Goal: Transaction & Acquisition: Obtain resource

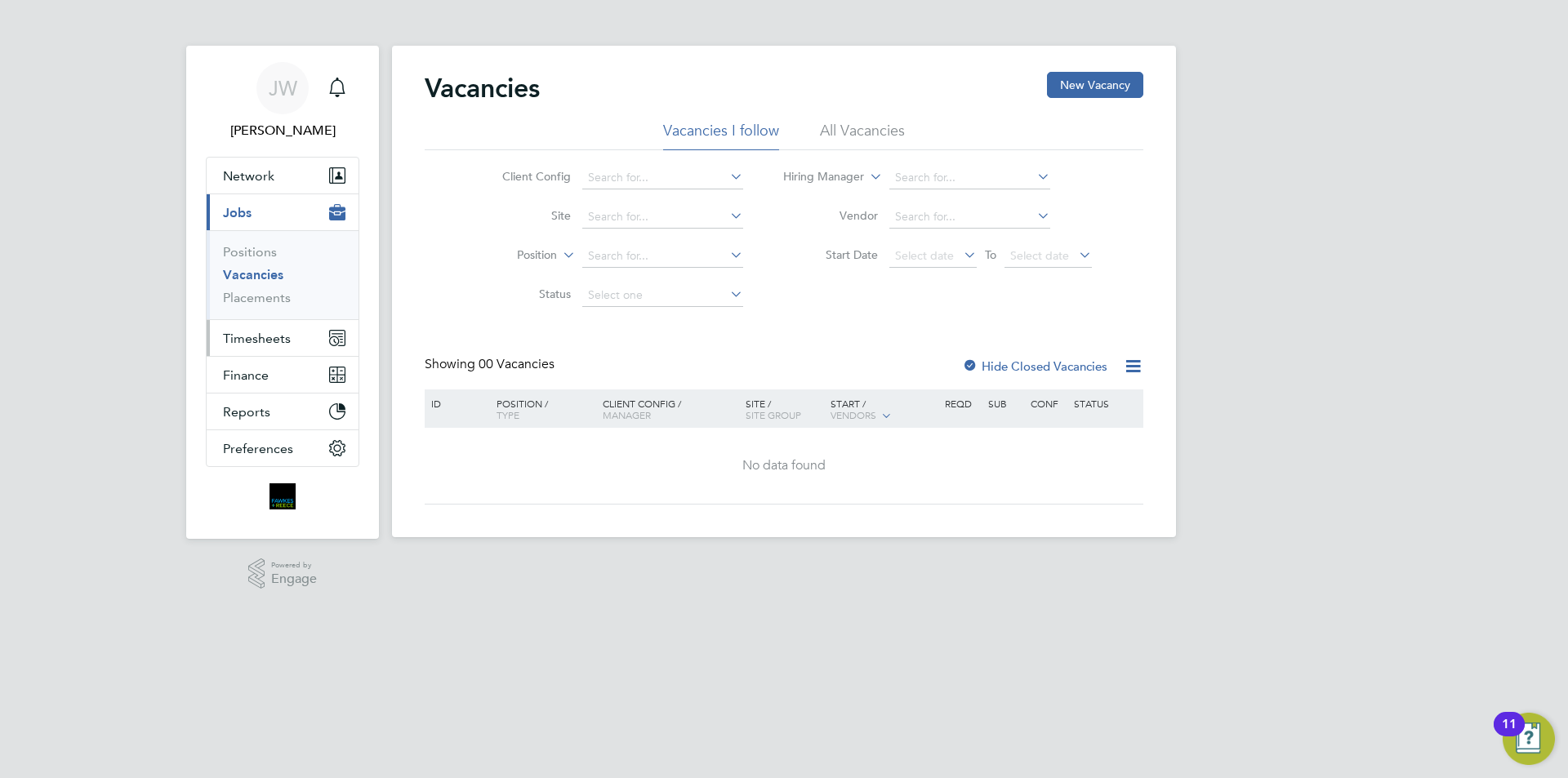
click at [257, 347] on button "Timesheets" at bounding box center [282, 338] width 152 height 36
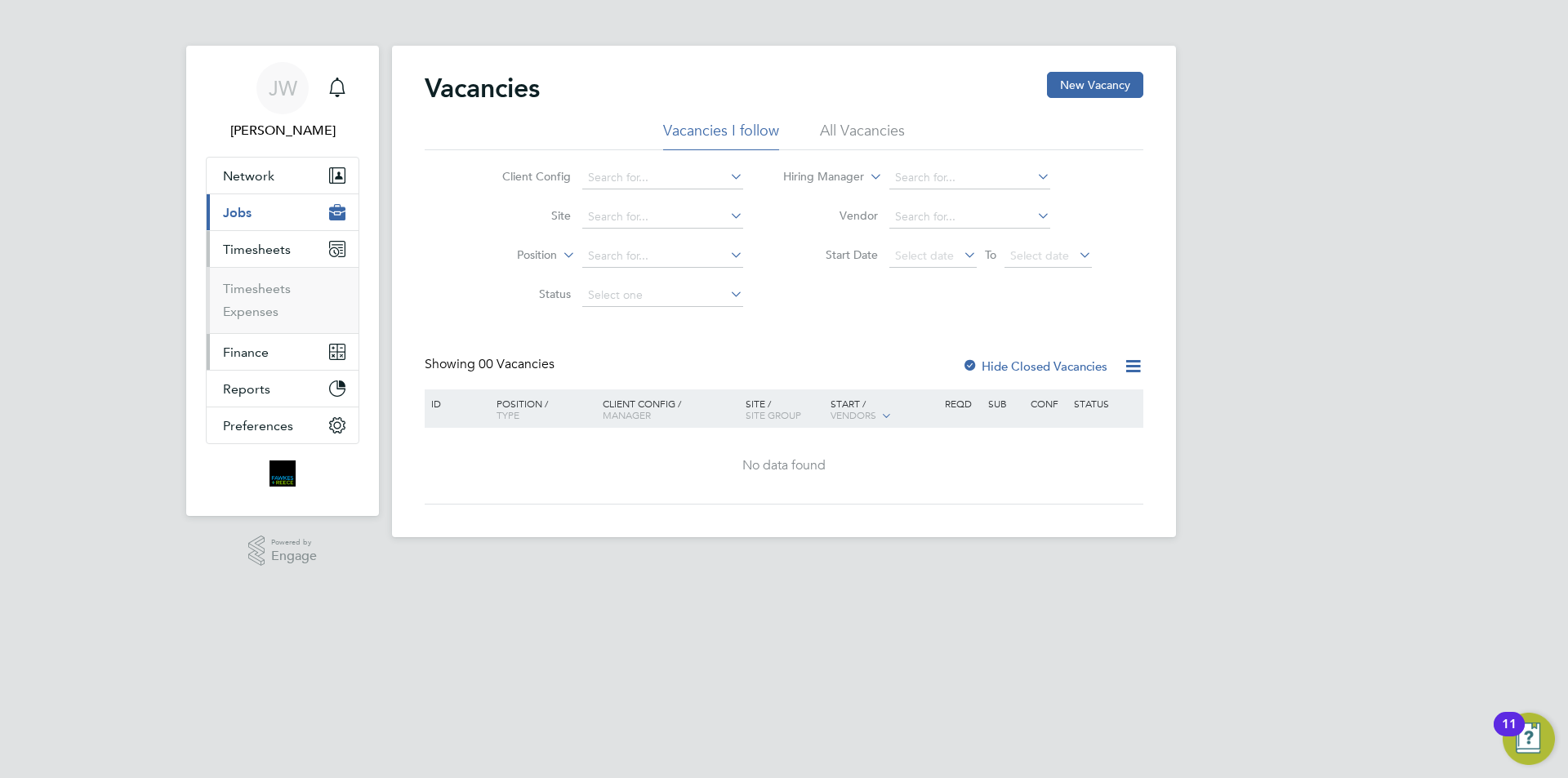
click at [263, 356] on span "Finance" at bounding box center [245, 353] width 45 height 15
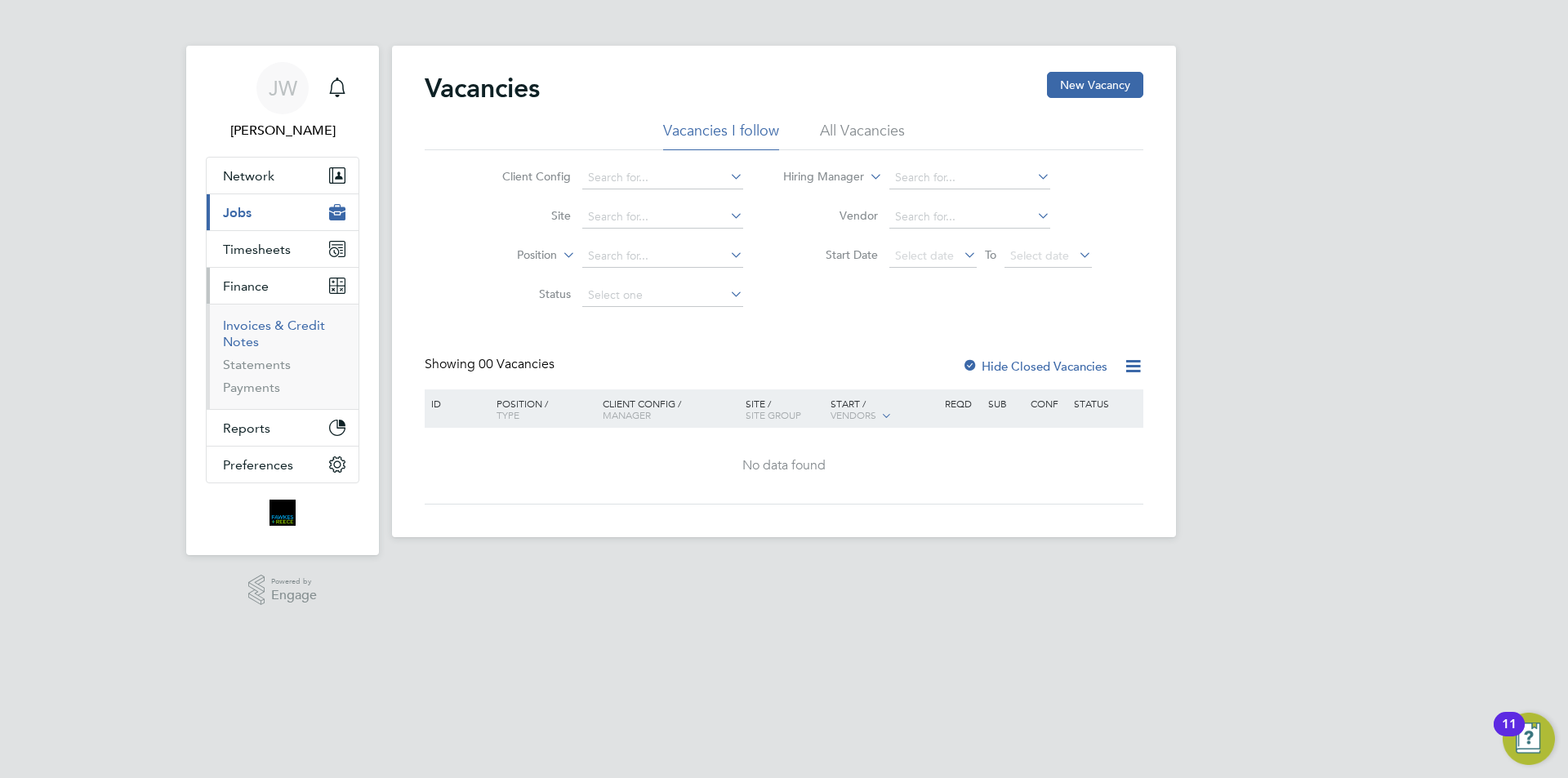
click at [252, 334] on link "Invoices & Credit Notes" at bounding box center [274, 333] width 102 height 32
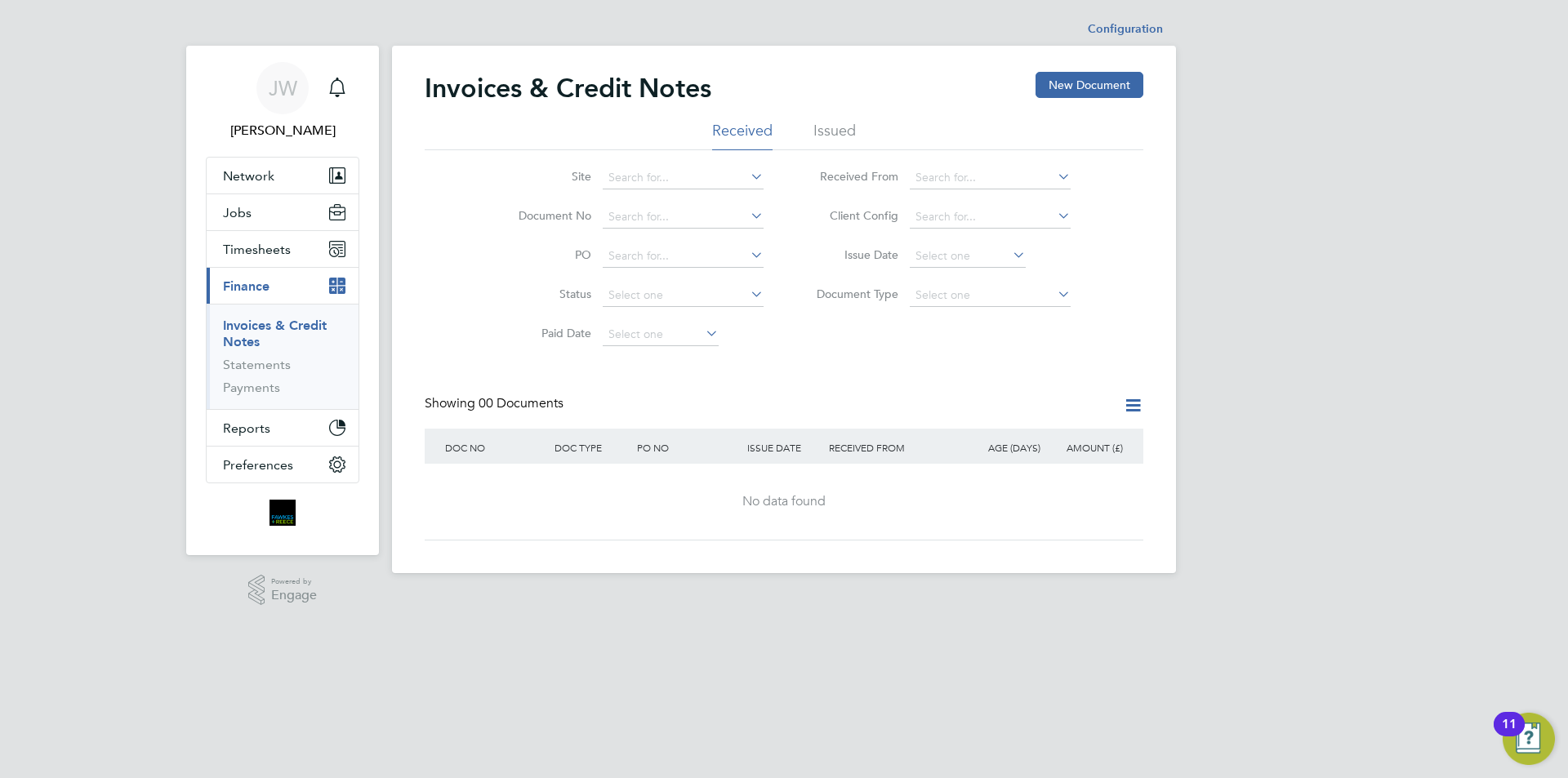
click at [836, 131] on li "Issued" at bounding box center [834, 136] width 42 height 29
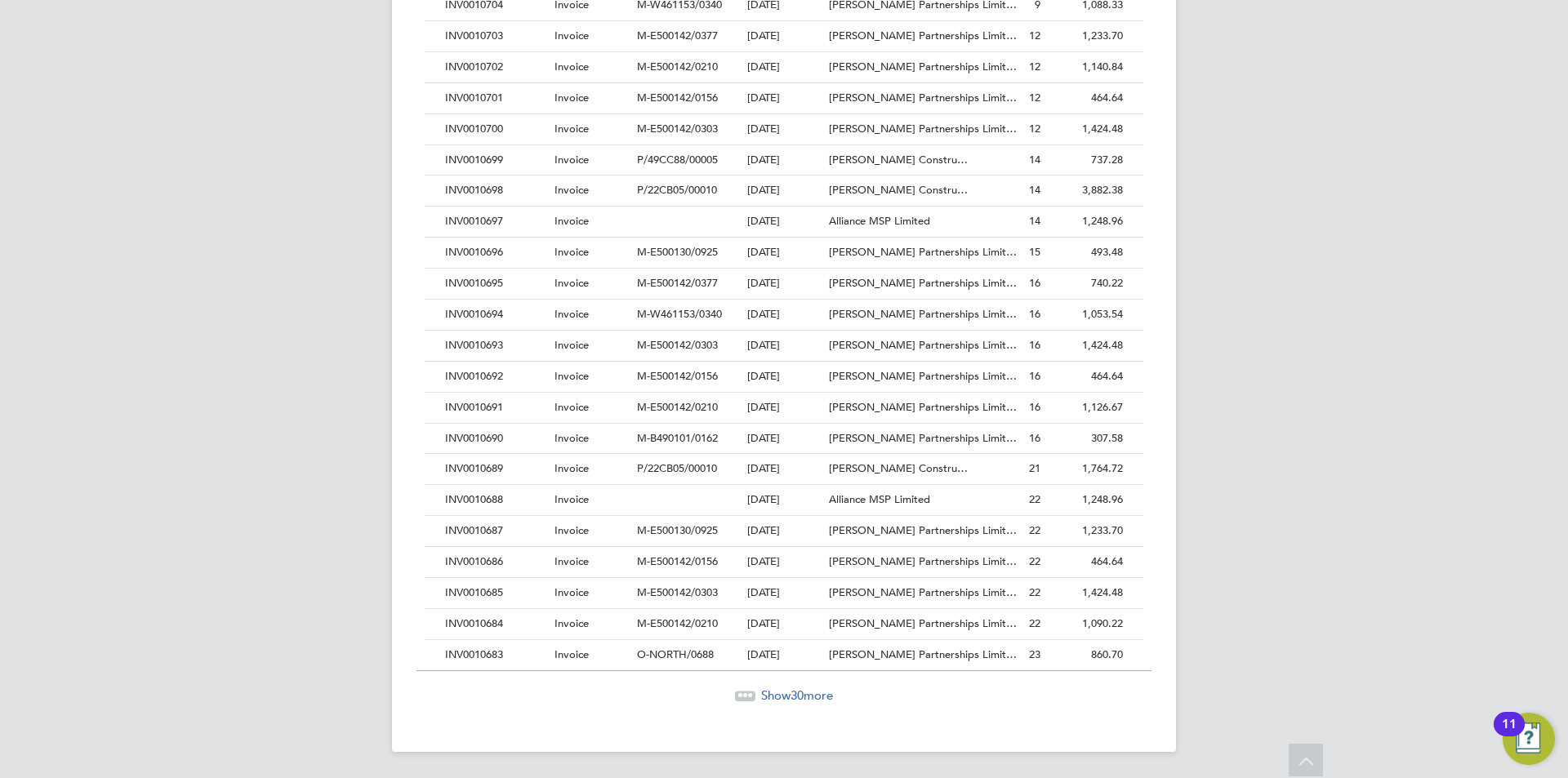
click at [795, 689] on span "30" at bounding box center [796, 695] width 13 height 15
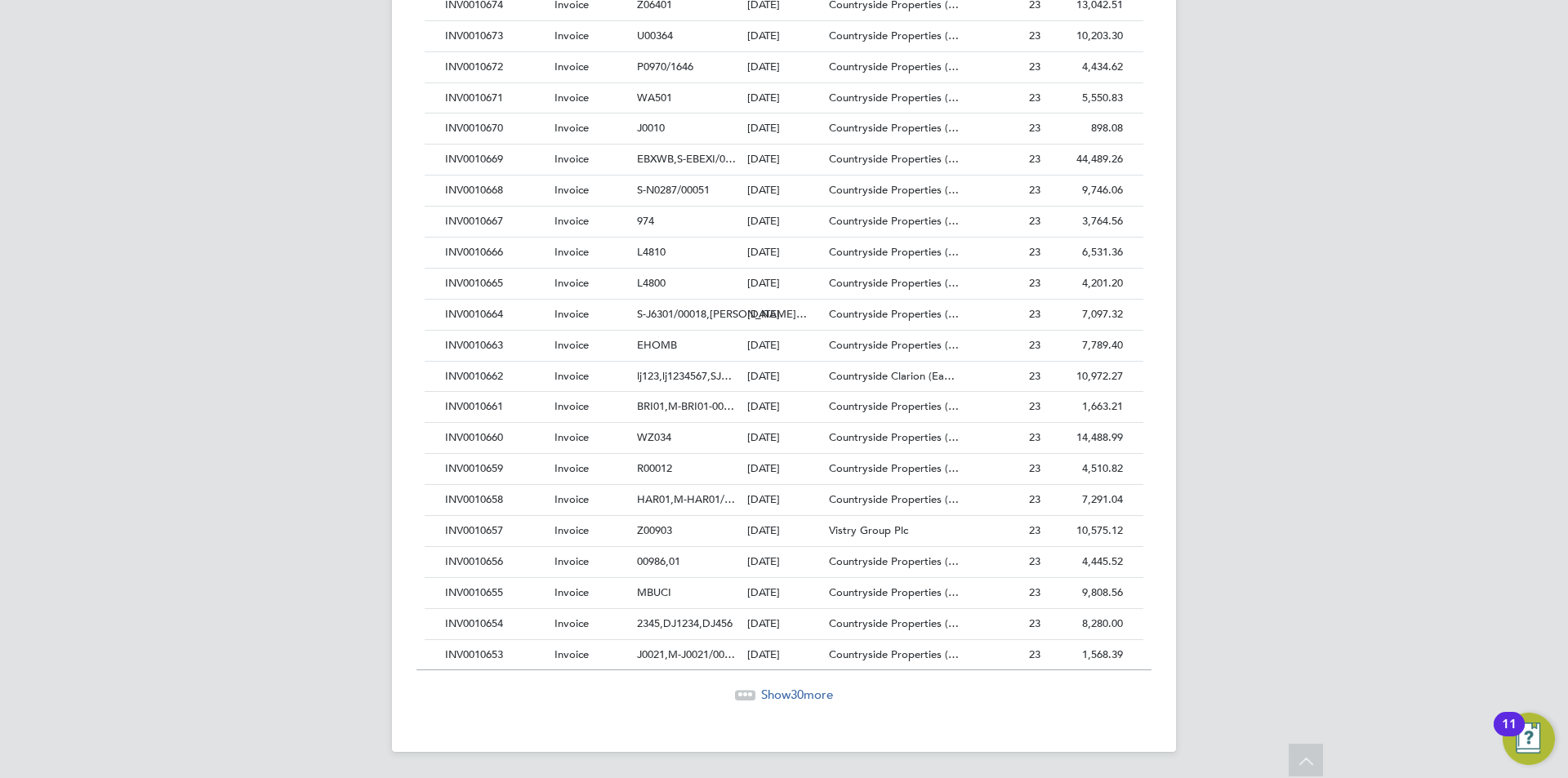
click at [789, 690] on span "Show 30 more" at bounding box center [797, 694] width 72 height 15
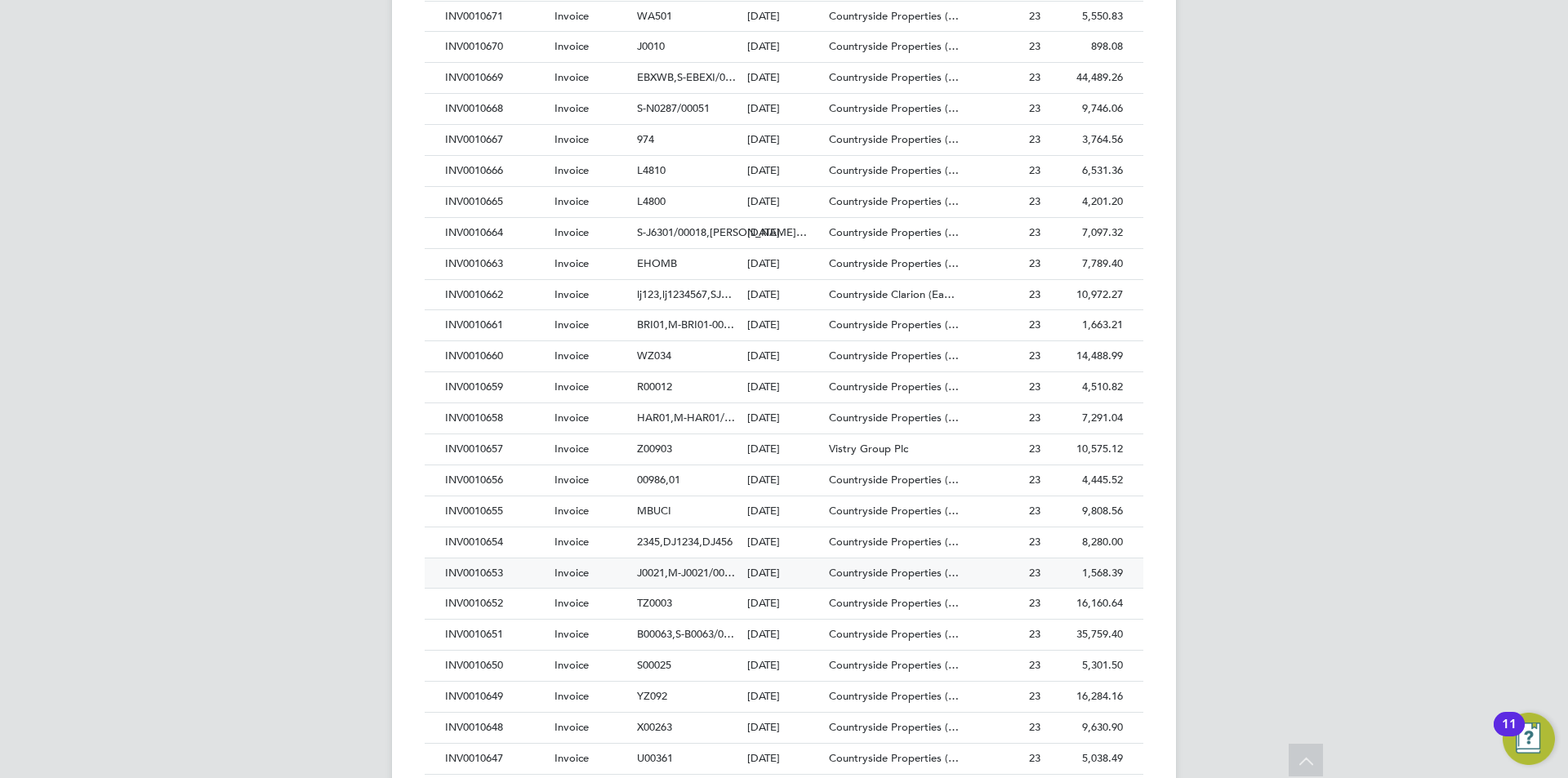
click at [482, 568] on div "INV0010653" at bounding box center [496, 573] width 110 height 30
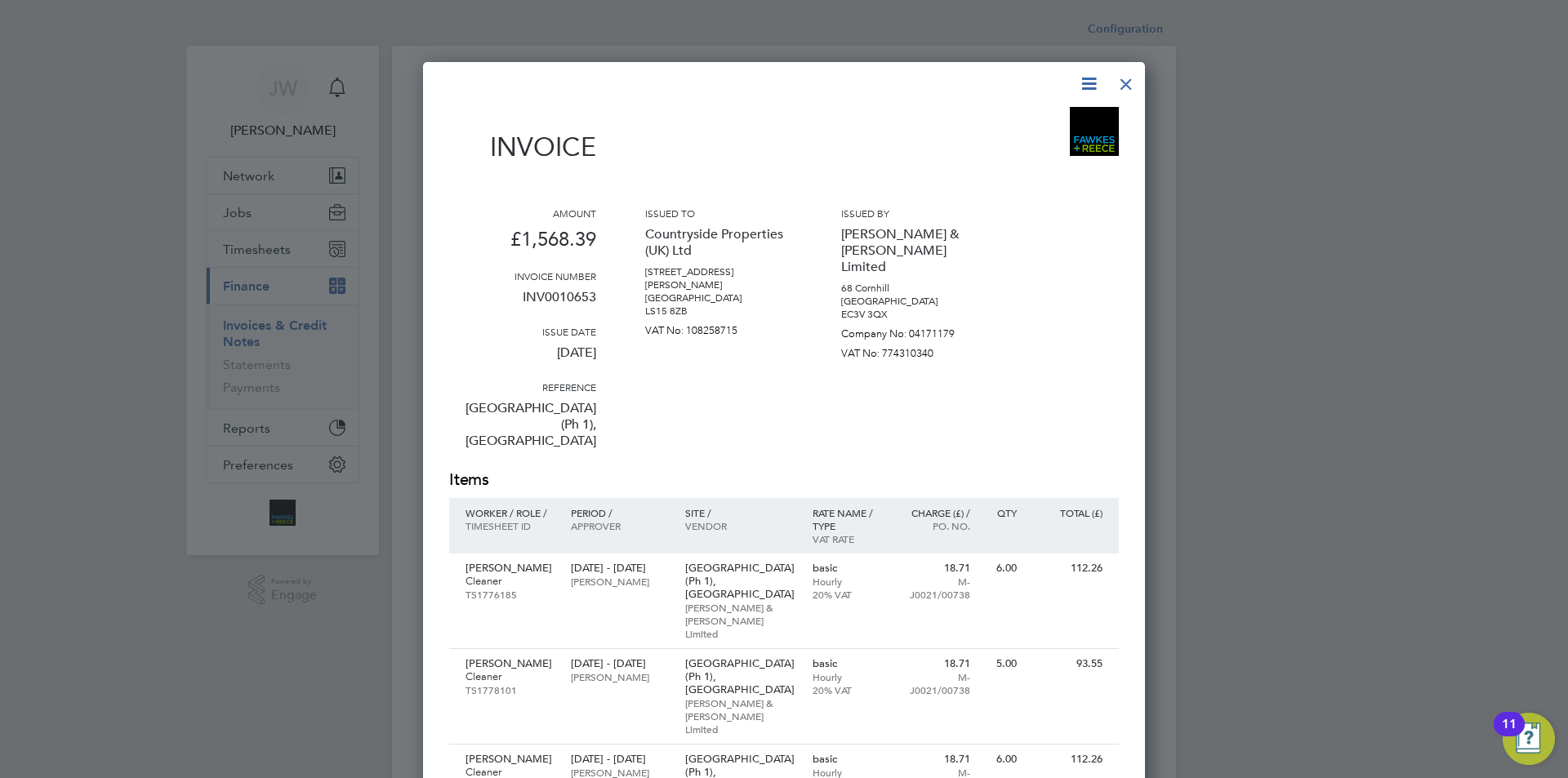
click at [1083, 83] on icon at bounding box center [1089, 84] width 21 height 21
click at [1004, 119] on li "Download Invoice" at bounding box center [1039, 122] width 112 height 23
click at [1137, 80] on div at bounding box center [1126, 80] width 29 height 29
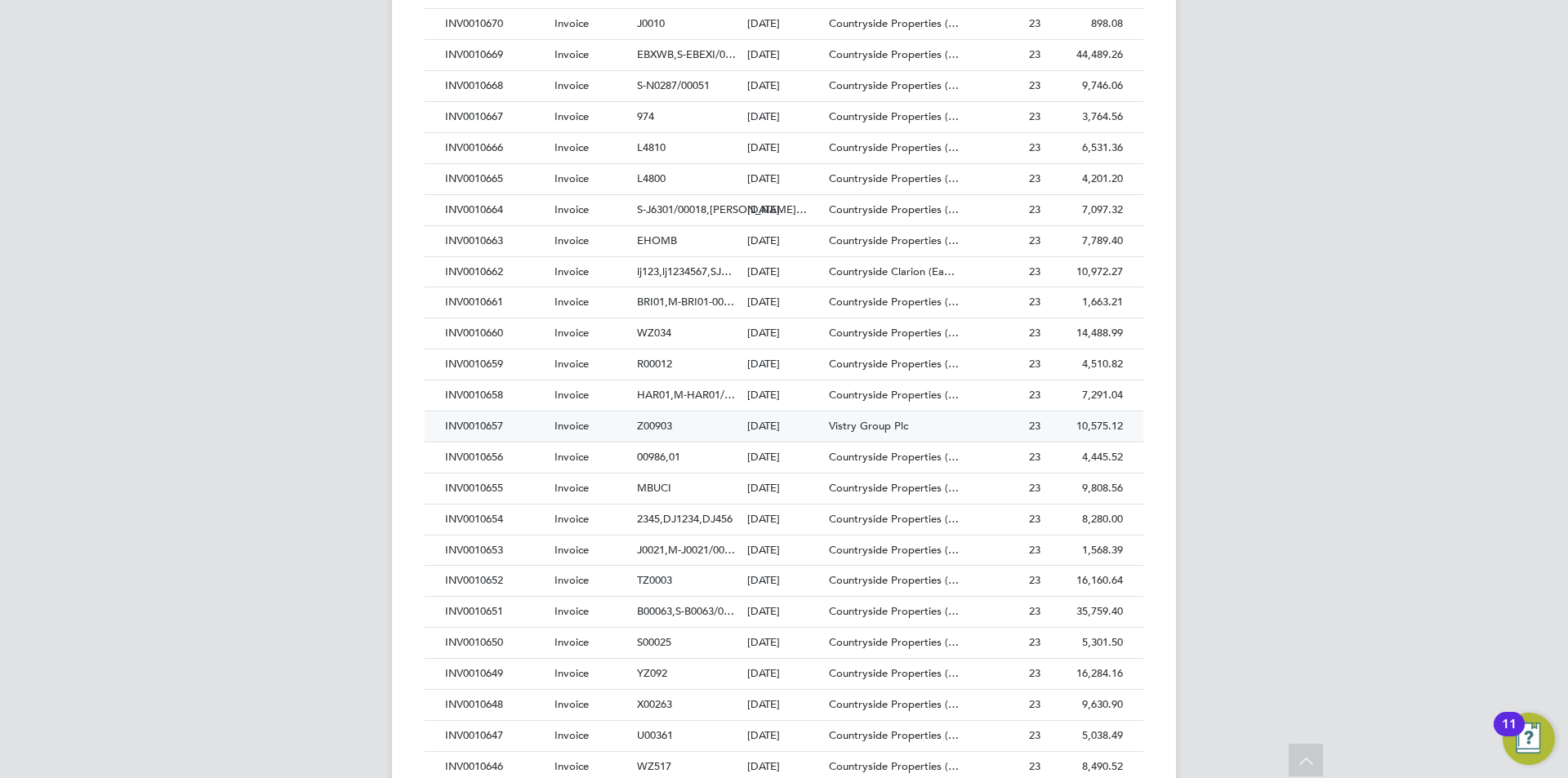
scroll to position [2041, 0]
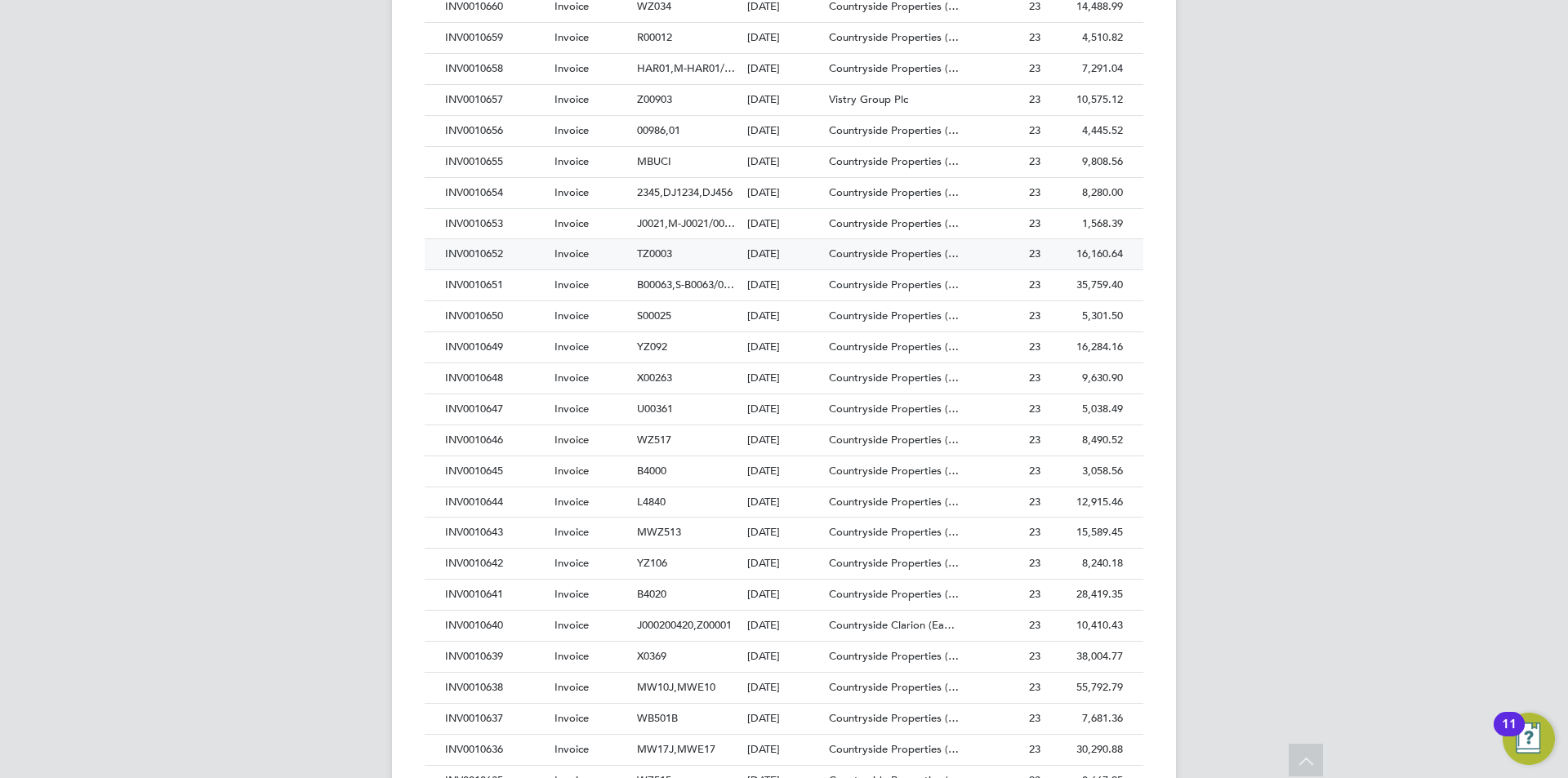
click at [482, 256] on div "INV0010652" at bounding box center [496, 254] width 110 height 30
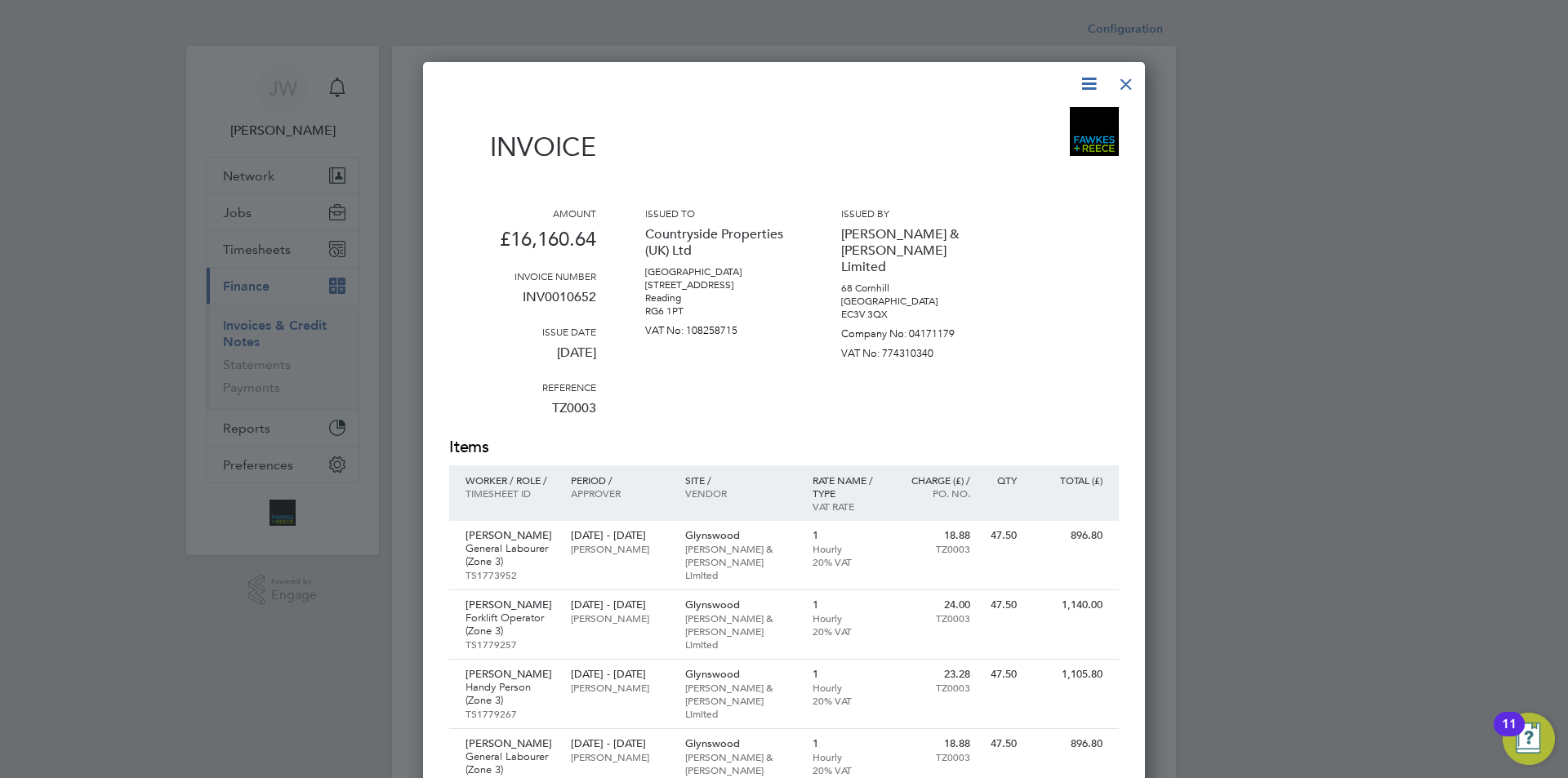
drag, startPoint x: 1084, startPoint y: 80, endPoint x: 1057, endPoint y: 90, distance: 28.8
click at [1085, 81] on icon at bounding box center [1089, 84] width 21 height 21
click at [1001, 118] on li "Download Invoice" at bounding box center [1039, 122] width 112 height 23
click at [1138, 83] on div at bounding box center [1126, 80] width 29 height 29
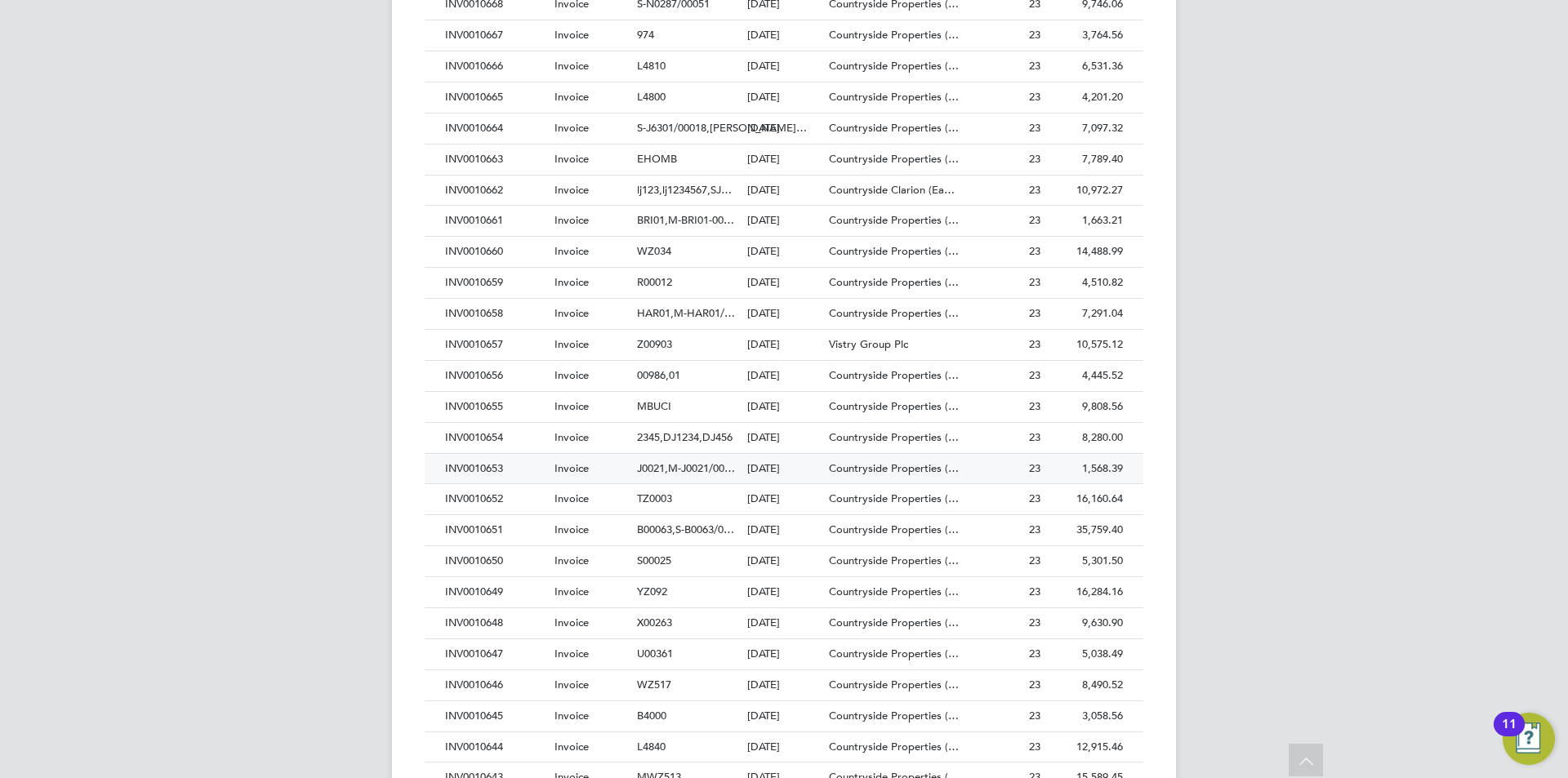
scroll to position [1959, 0]
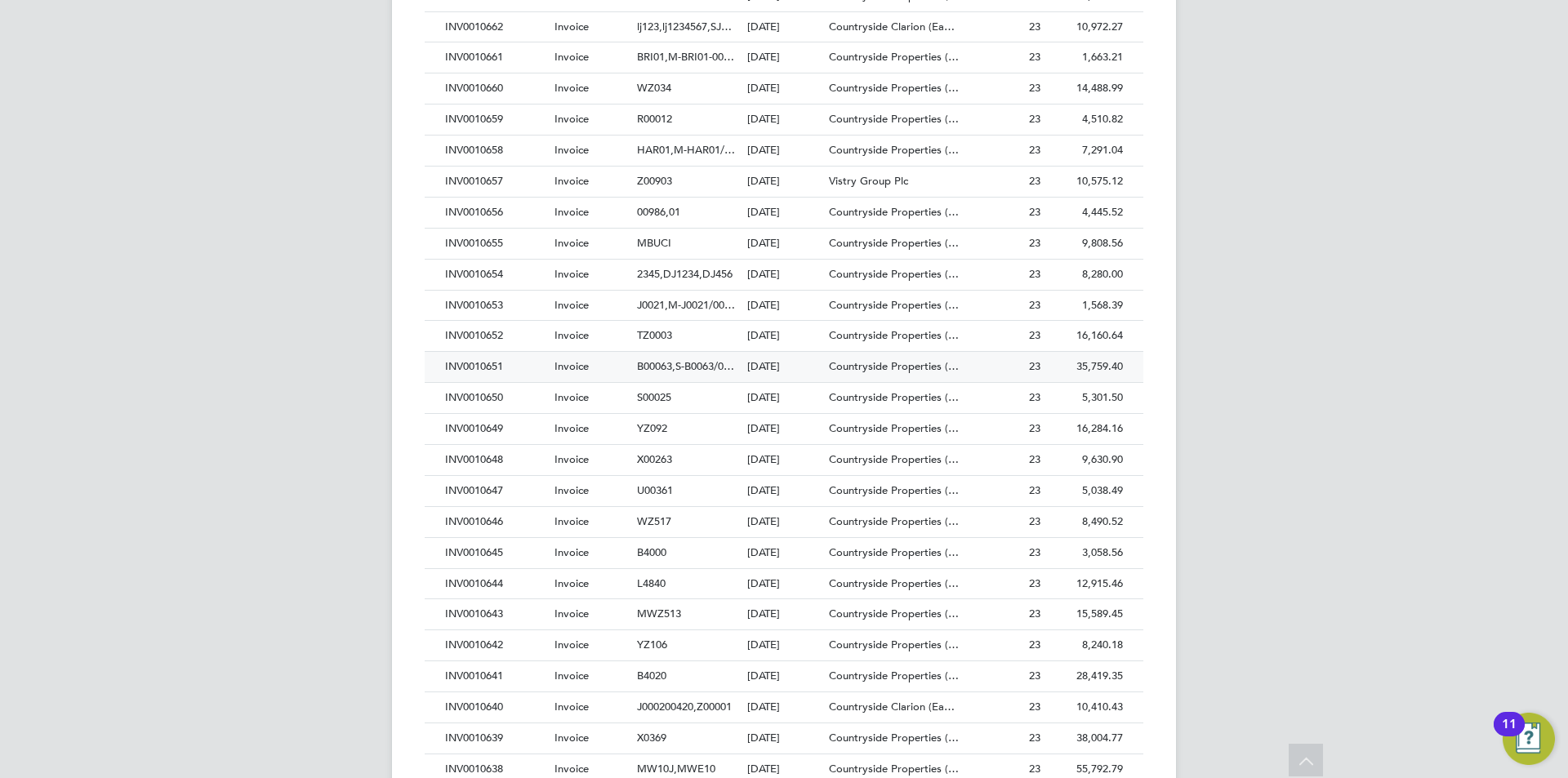
click at [471, 366] on div "INV0010651" at bounding box center [496, 366] width 110 height 30
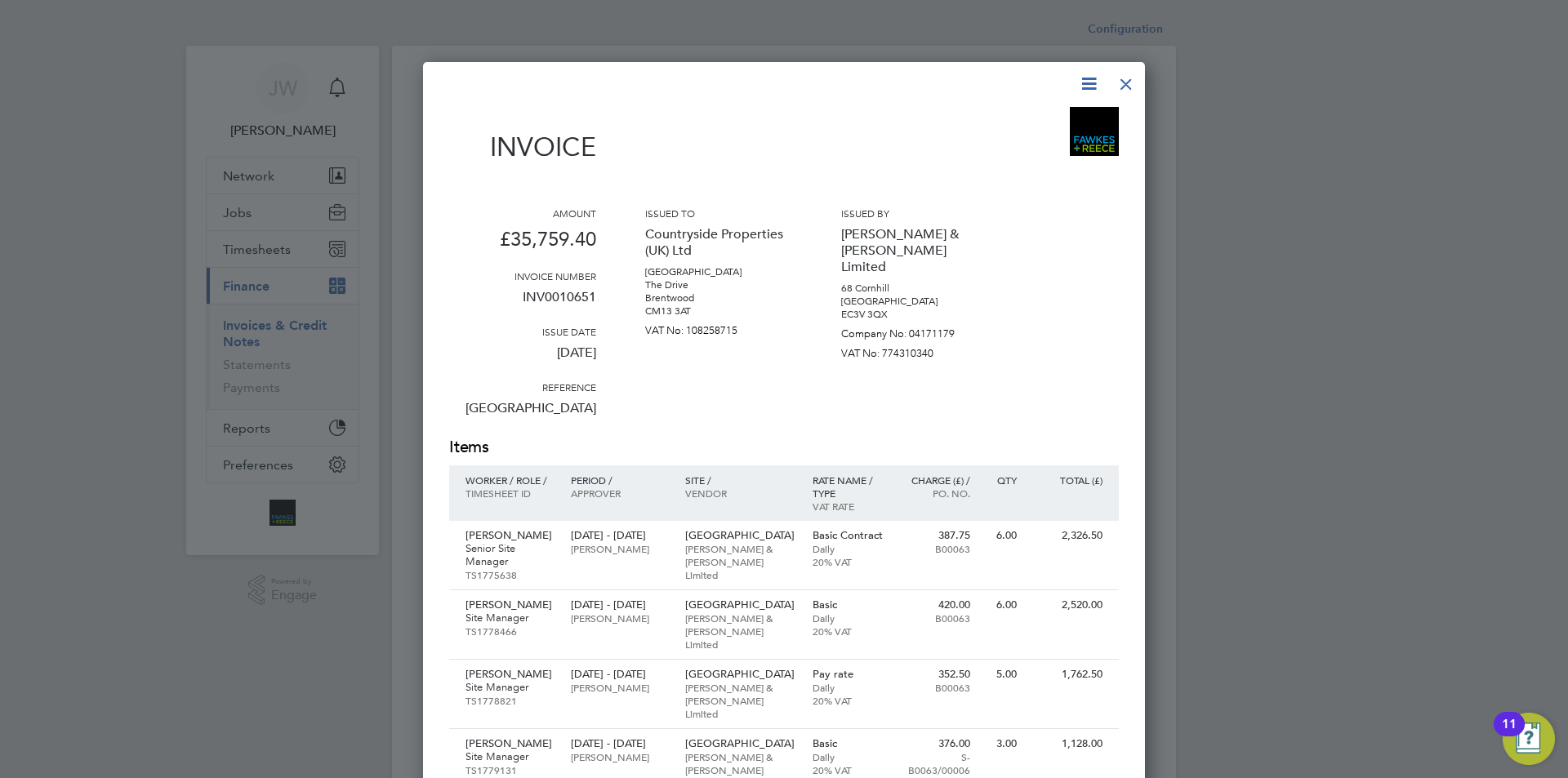
drag, startPoint x: 468, startPoint y: 407, endPoint x: 601, endPoint y: 420, distance: 133.6
click at [601, 420] on div "Amount £35,759.40 Invoice number INV0010651 Issue date [DATE] Reference [GEOGRA…" at bounding box center [784, 321] width 669 height 229
click at [1095, 83] on icon at bounding box center [1089, 84] width 21 height 21
click at [1044, 123] on li "Download Invoice" at bounding box center [1039, 122] width 112 height 23
click at [1133, 75] on div at bounding box center [1126, 80] width 29 height 29
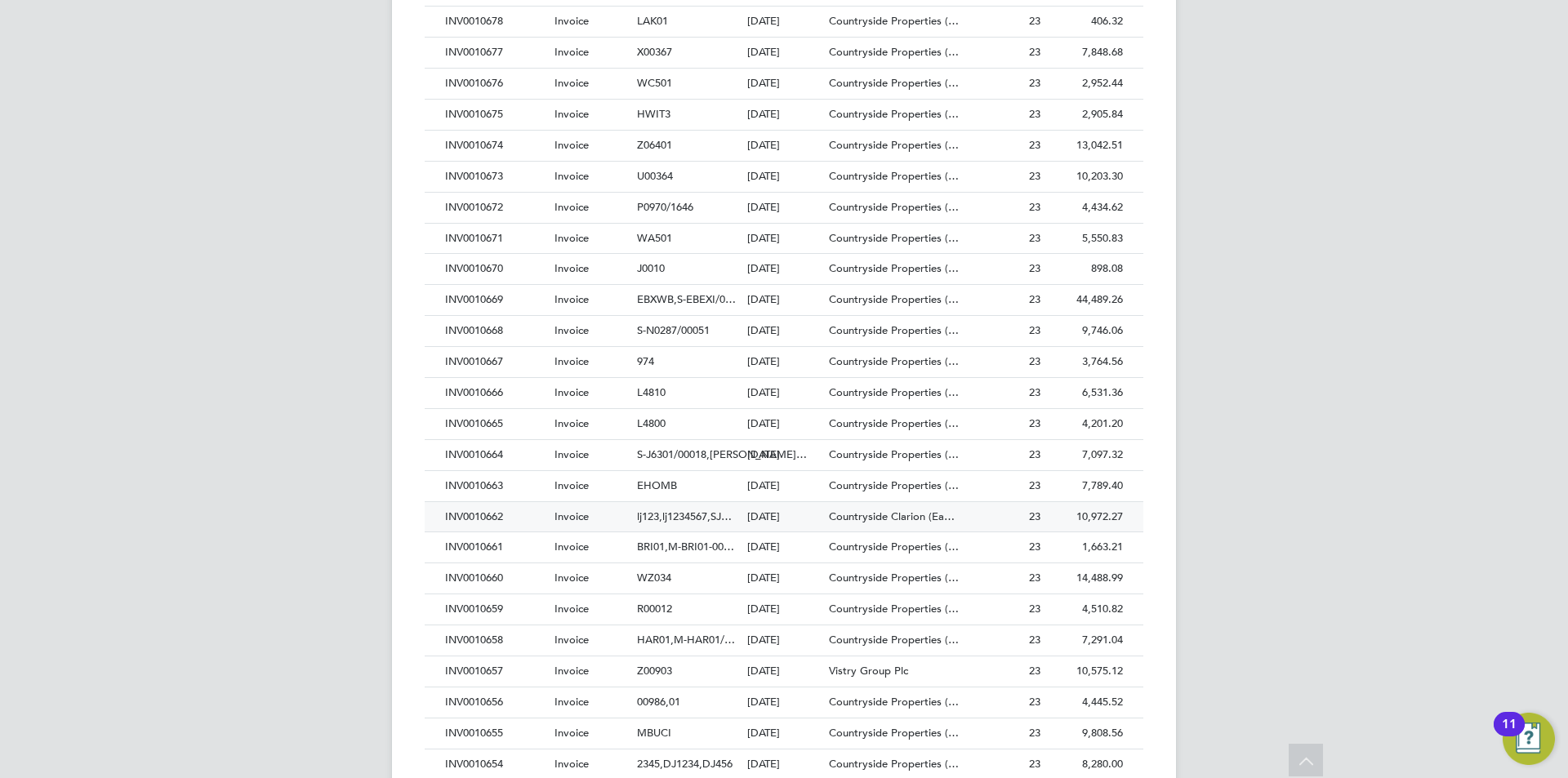
scroll to position [1715, 0]
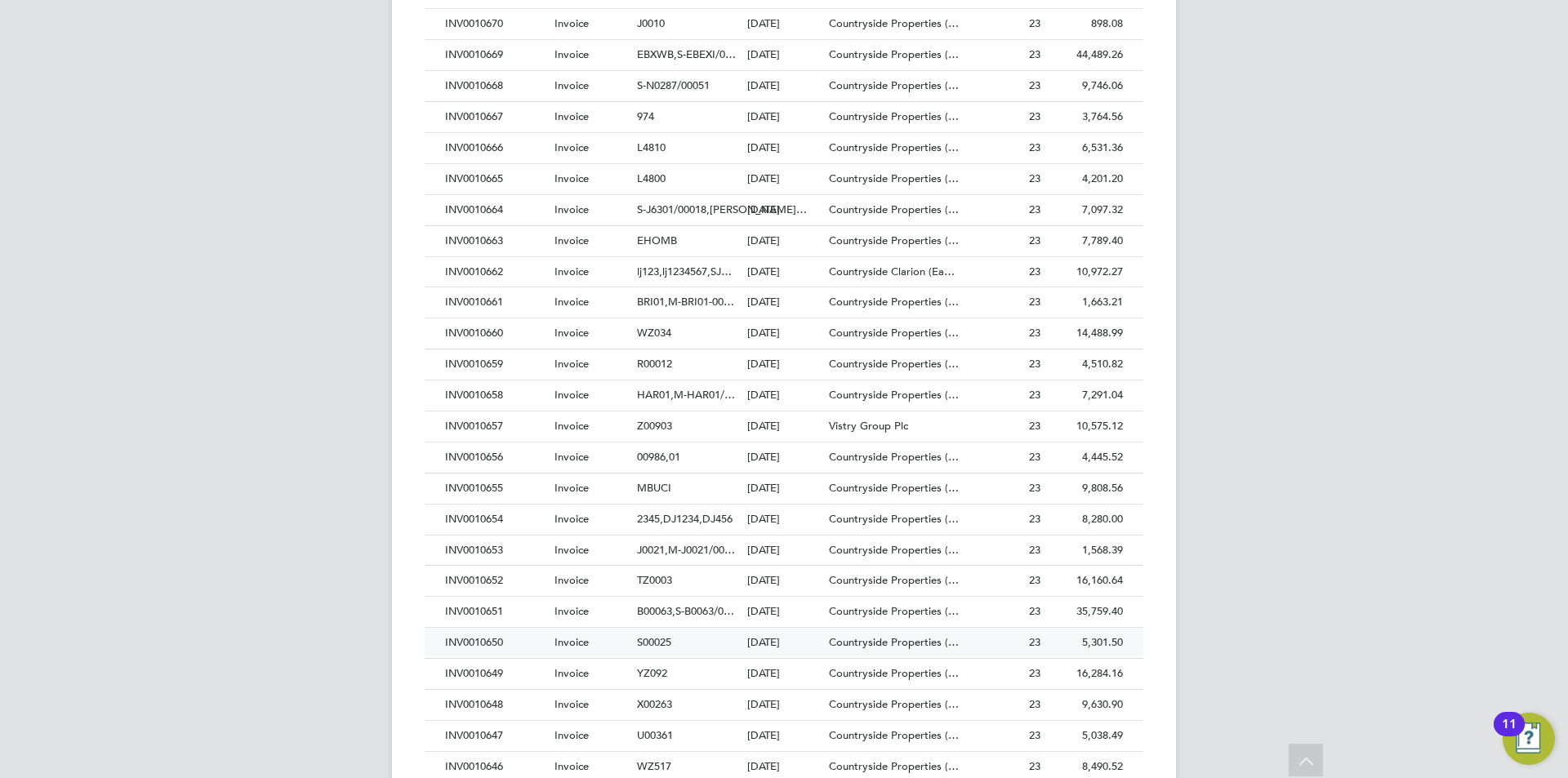
click at [473, 641] on div "INV0010650" at bounding box center [496, 642] width 110 height 30
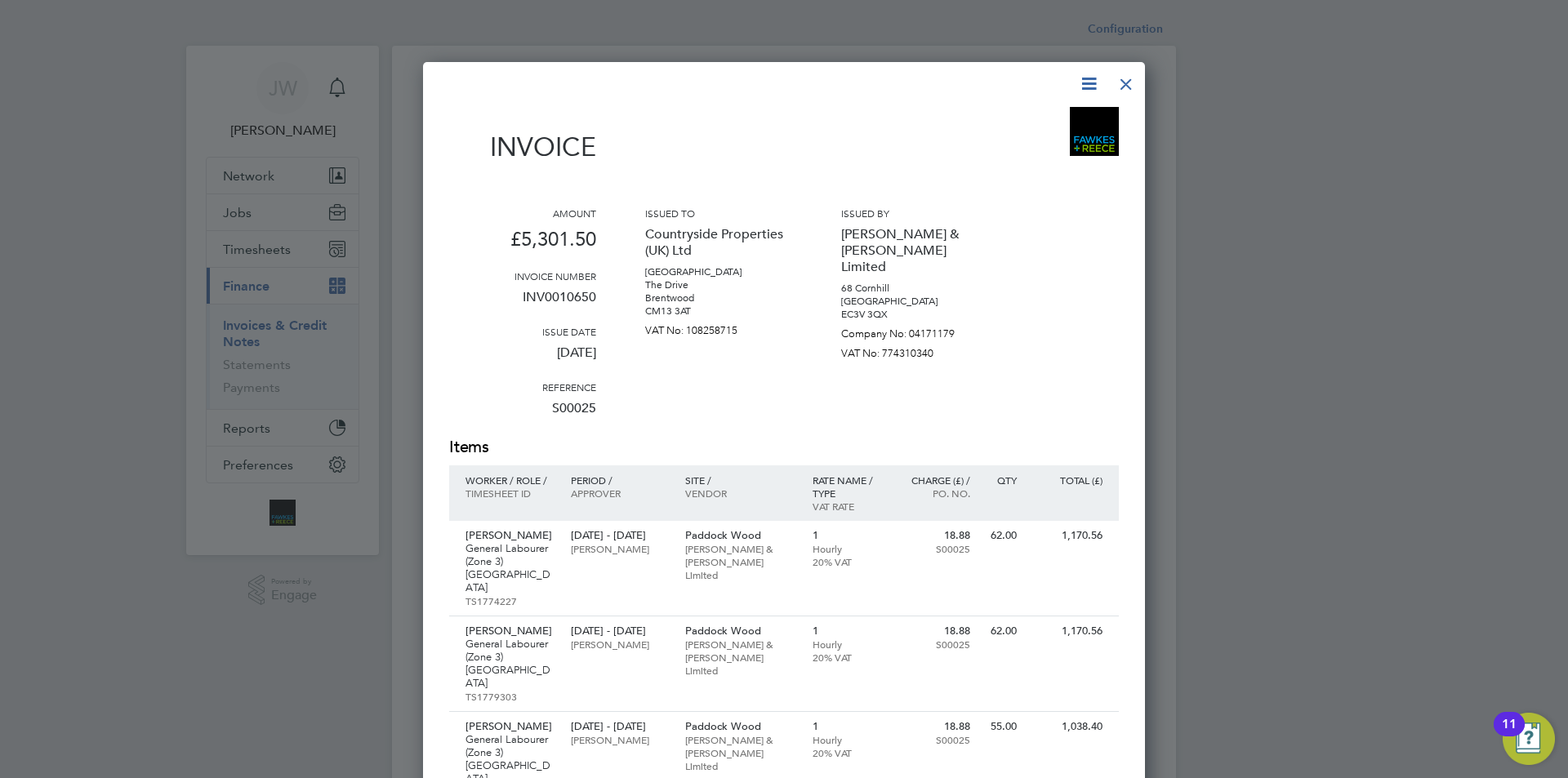
click at [1087, 82] on icon at bounding box center [1089, 84] width 21 height 21
click at [1000, 127] on li "Download Invoice" at bounding box center [1039, 122] width 112 height 23
click at [1094, 74] on icon at bounding box center [1089, 84] width 21 height 21
click at [987, 120] on li "Download Invoice" at bounding box center [1039, 122] width 112 height 23
click at [1083, 79] on icon at bounding box center [1089, 84] width 21 height 21
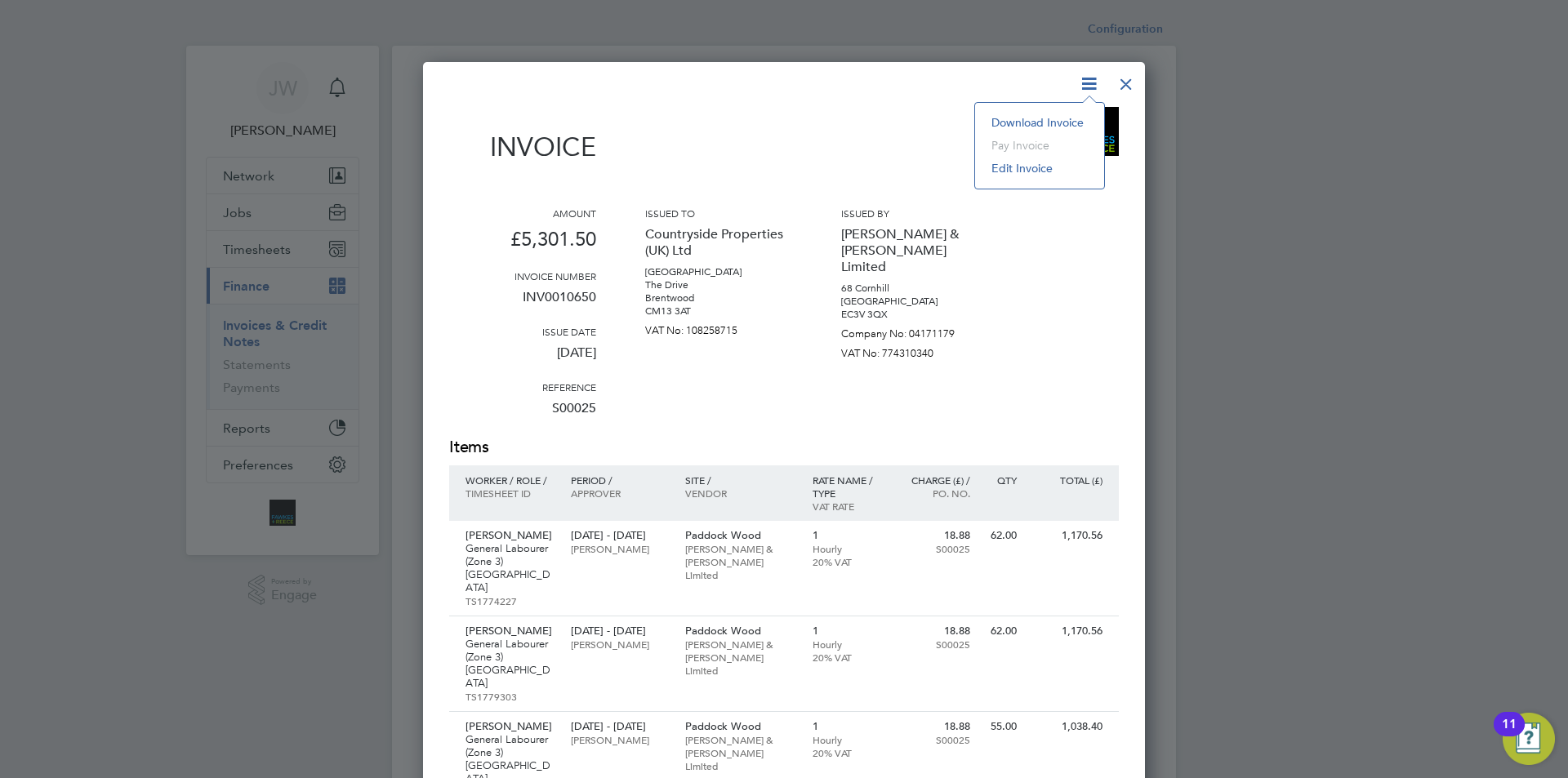
click at [1009, 121] on li "Download Invoice" at bounding box center [1039, 122] width 112 height 23
click at [1123, 82] on div at bounding box center [1126, 80] width 29 height 29
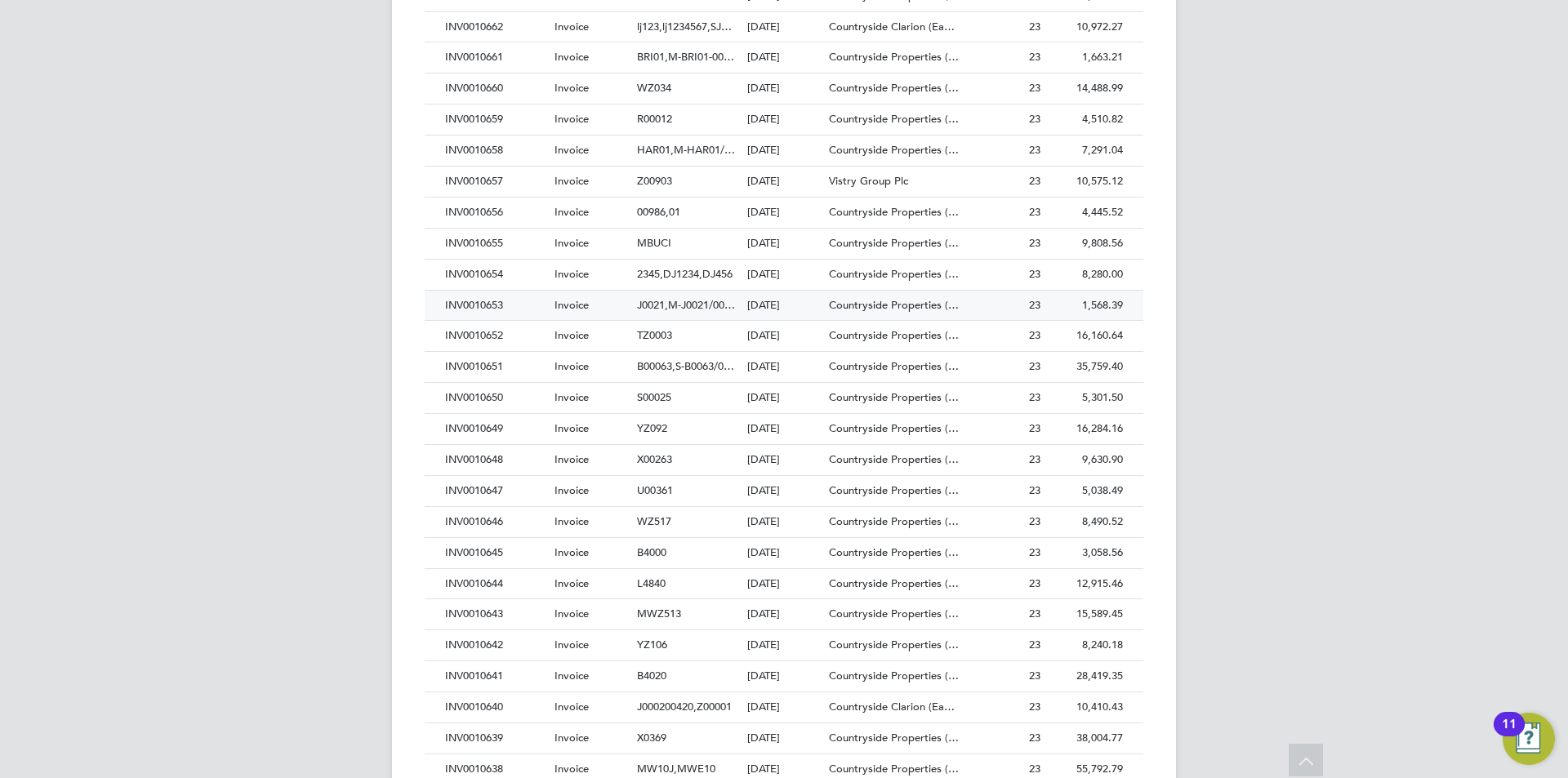
scroll to position [2286, 0]
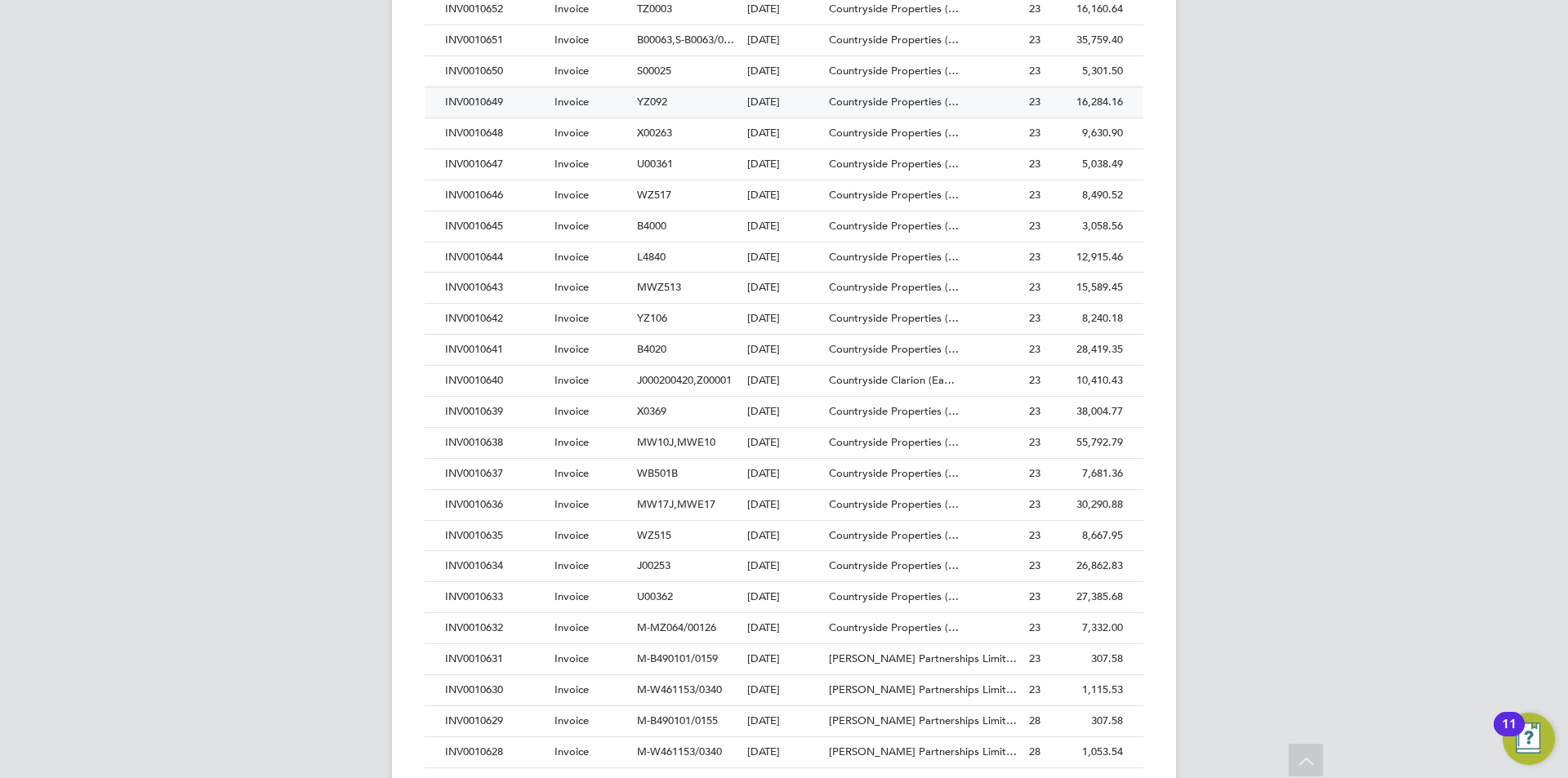
click at [461, 104] on div "INV0010649" at bounding box center [496, 102] width 110 height 30
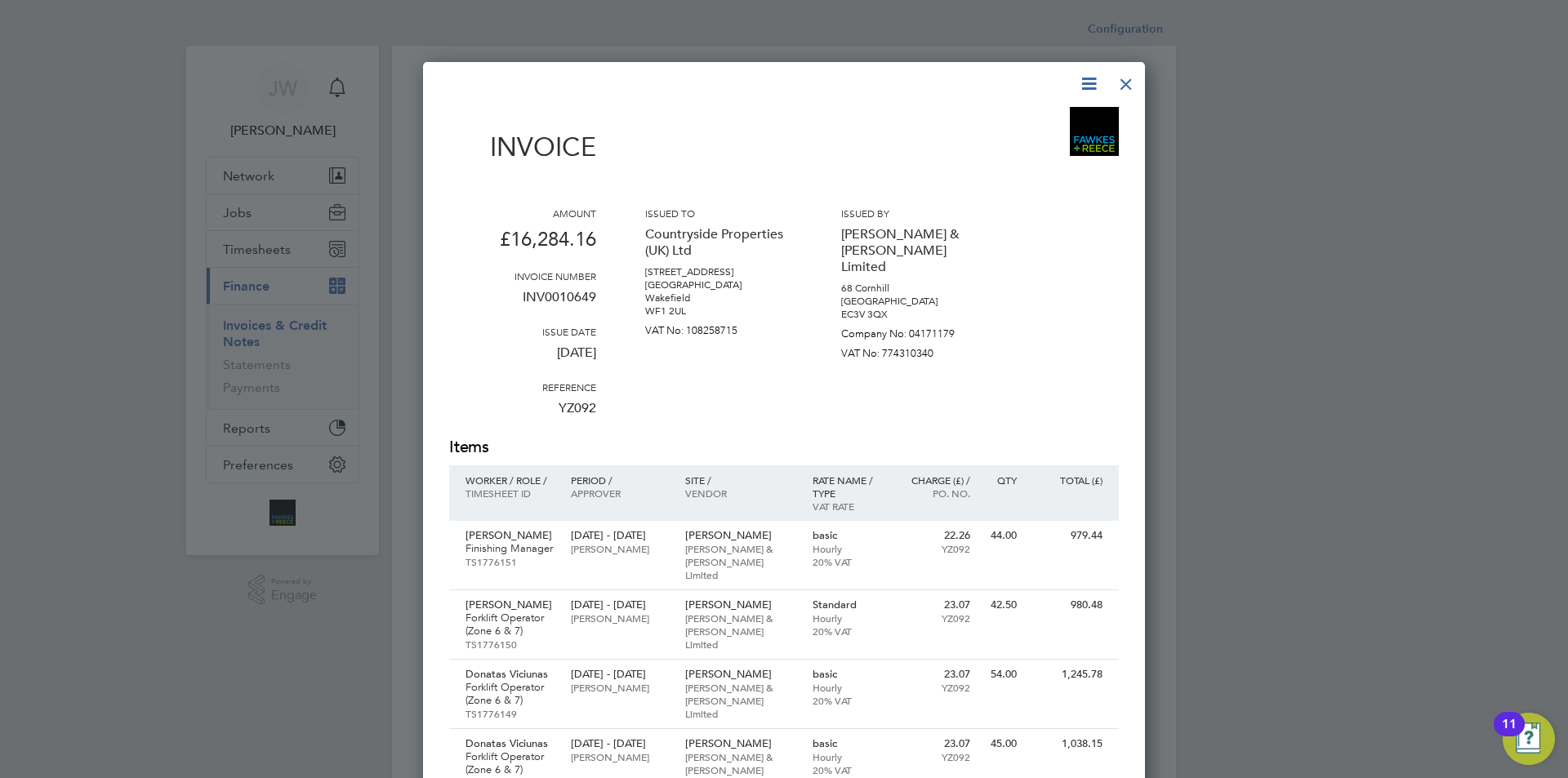
click at [1129, 79] on div at bounding box center [1126, 80] width 29 height 29
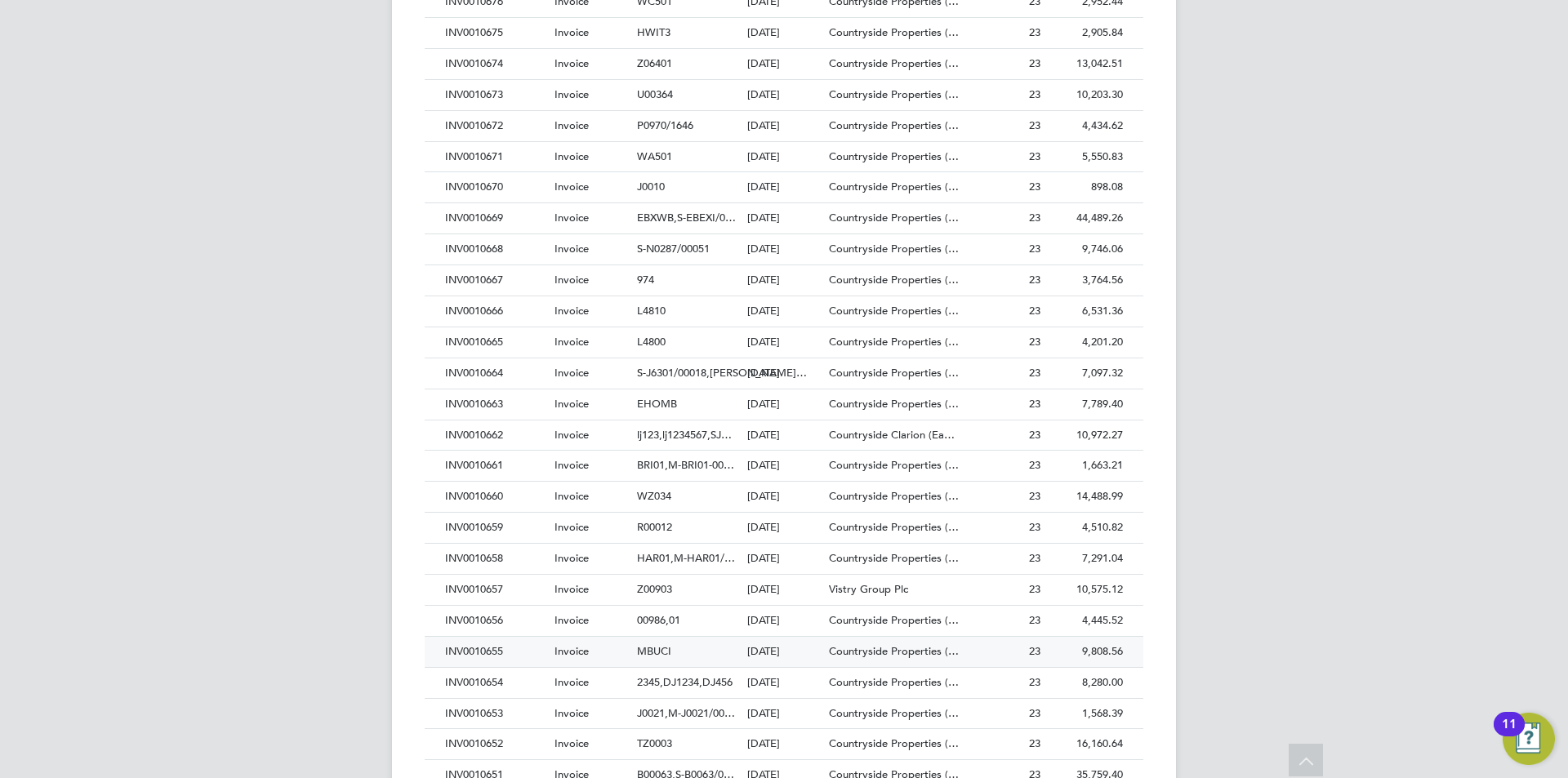
scroll to position [1796, 0]
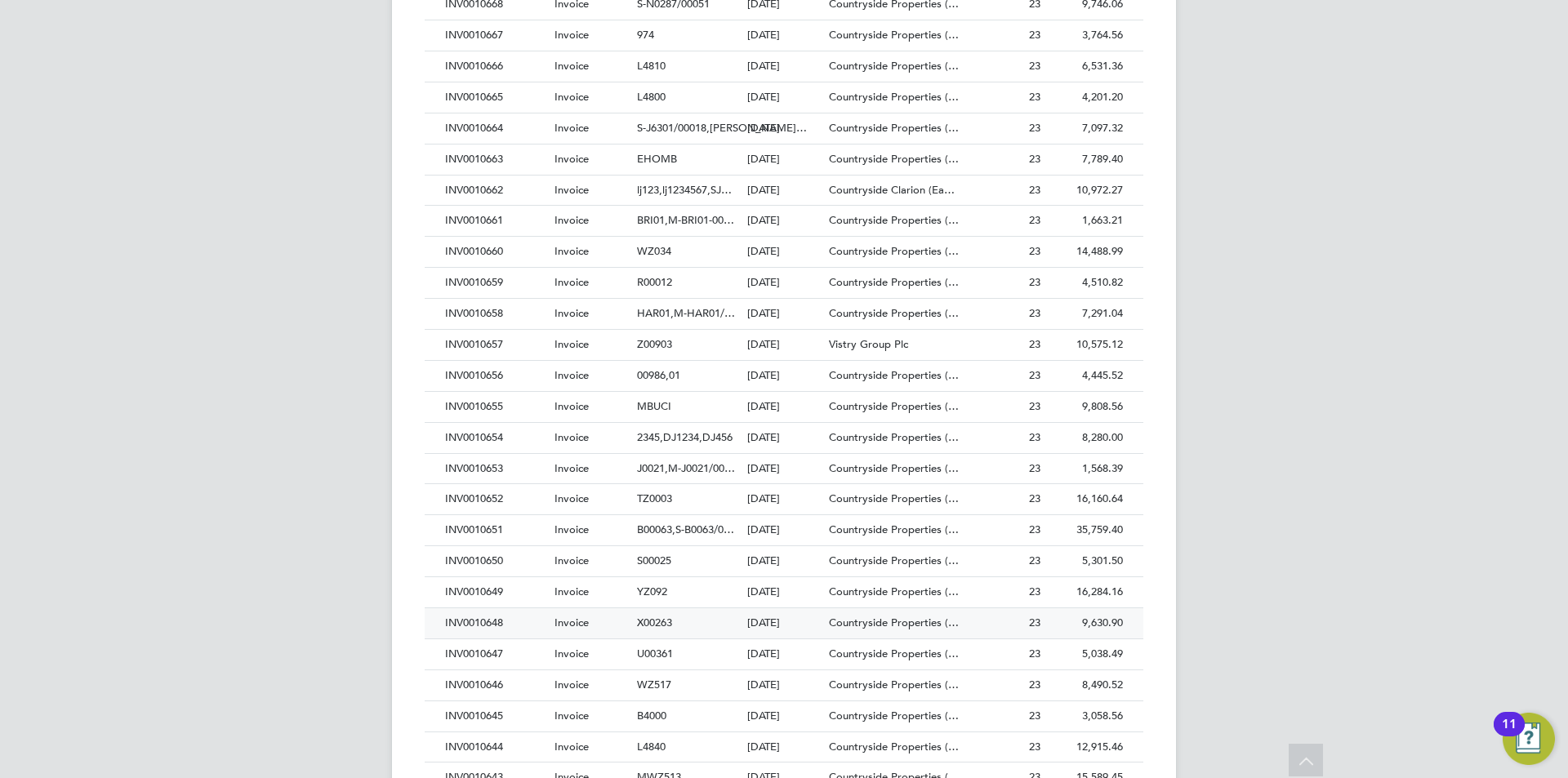
click at [464, 619] on div "INV0010648" at bounding box center [496, 623] width 110 height 30
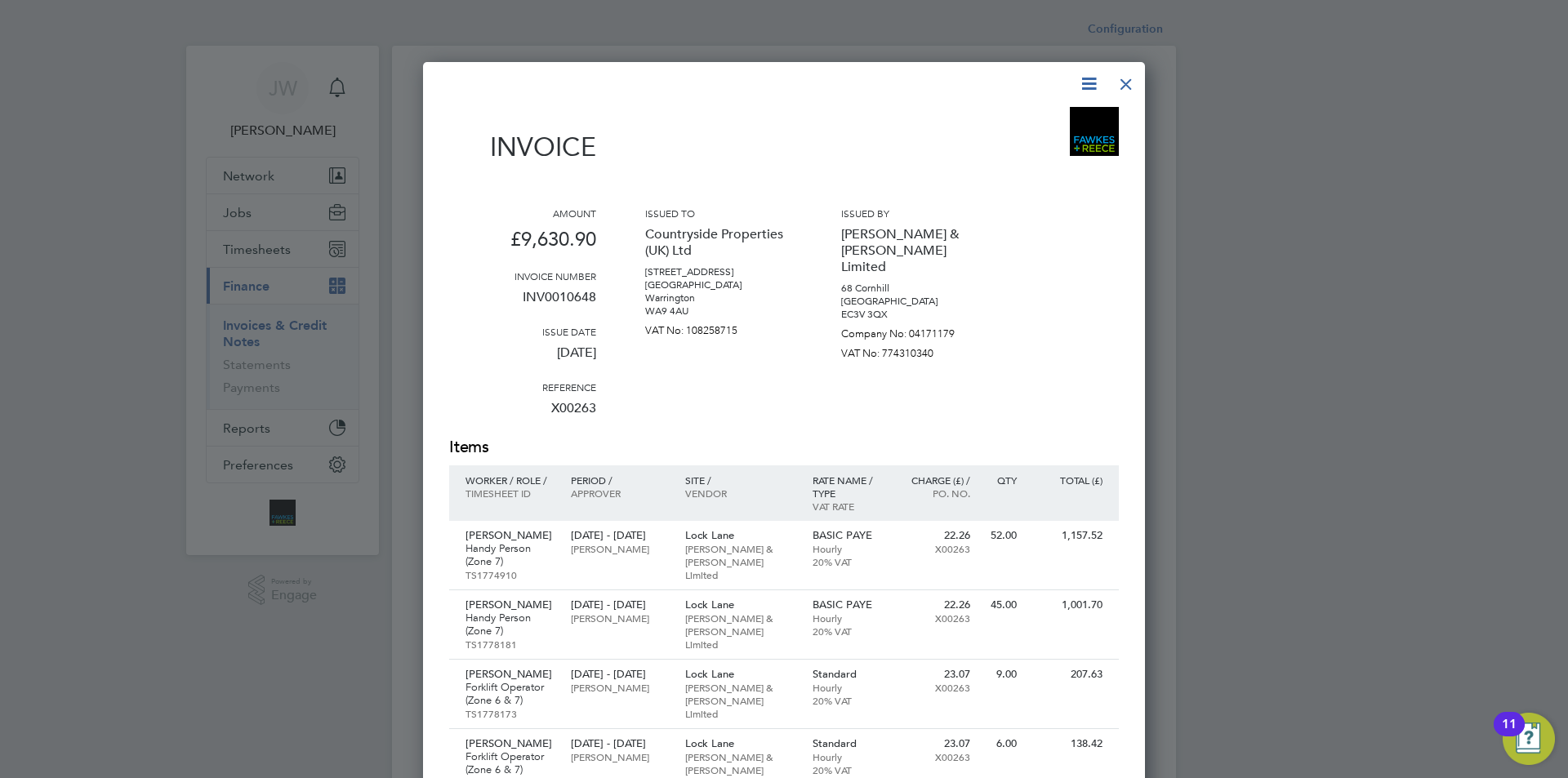
click at [1086, 88] on icon at bounding box center [1089, 84] width 21 height 21
click at [1026, 127] on li "Download Invoice" at bounding box center [1039, 122] width 112 height 23
click at [1131, 84] on div at bounding box center [1126, 80] width 29 height 29
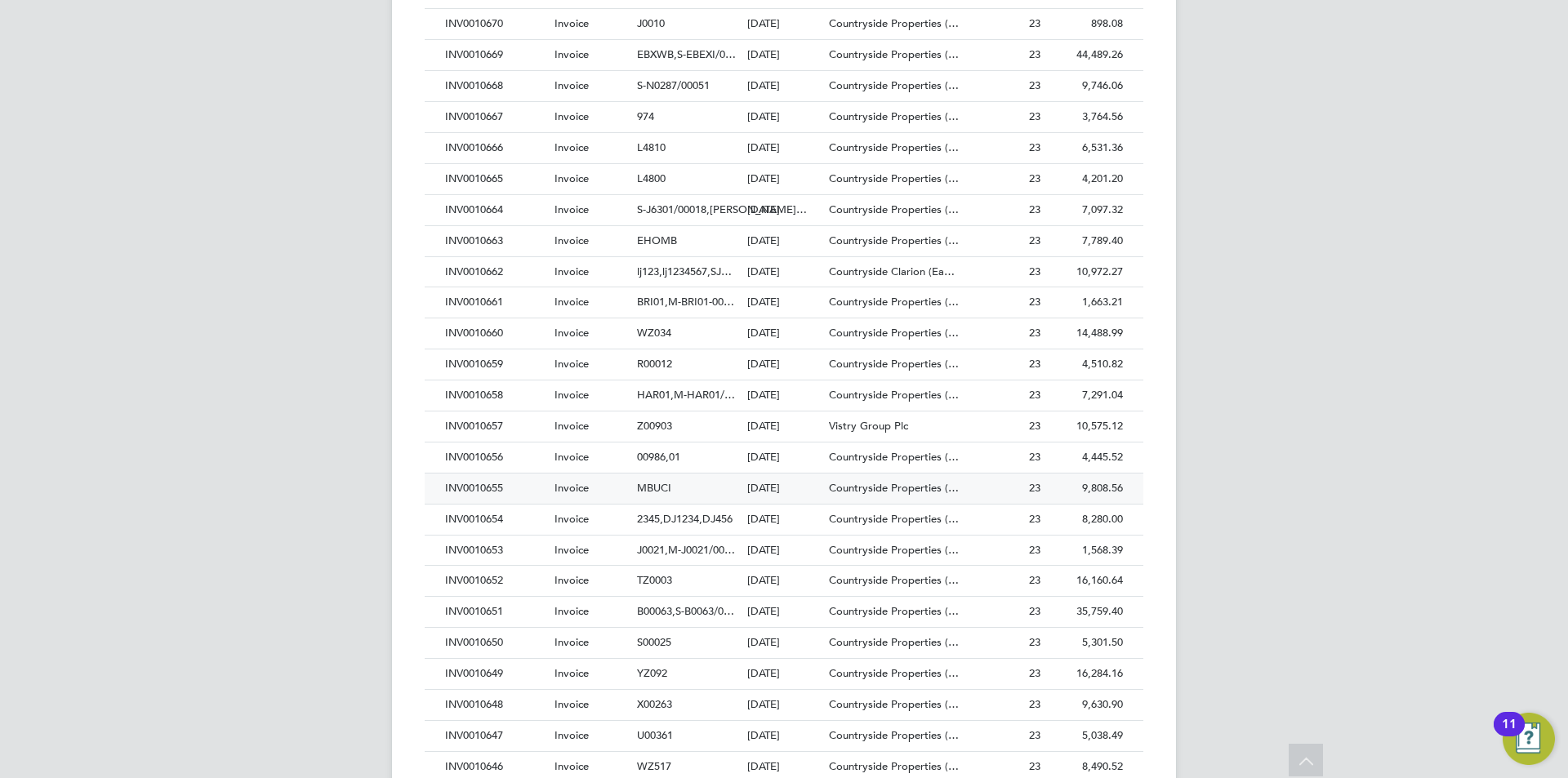
scroll to position [1796, 0]
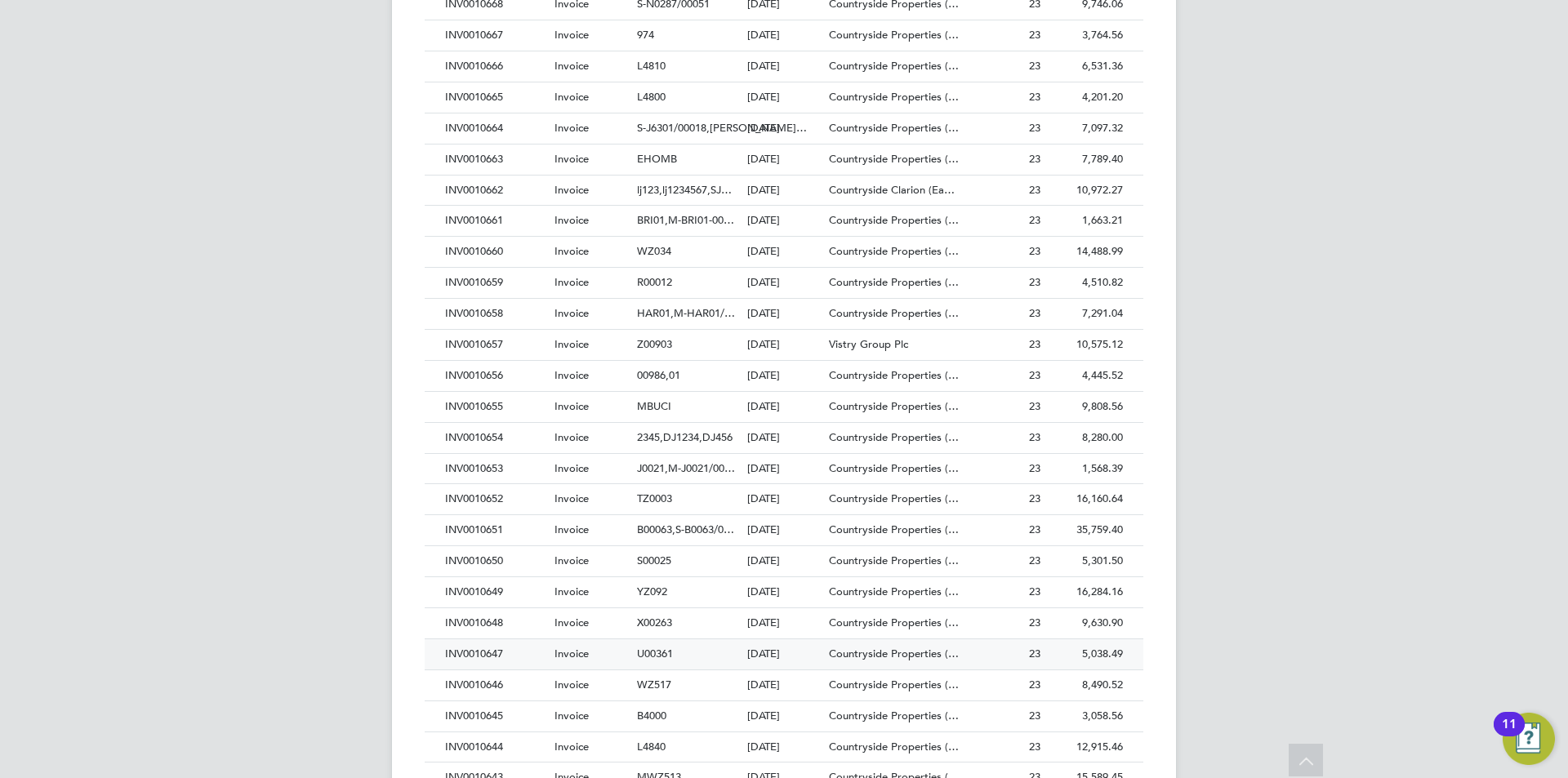
click at [473, 651] on div "INV0010647" at bounding box center [496, 654] width 110 height 30
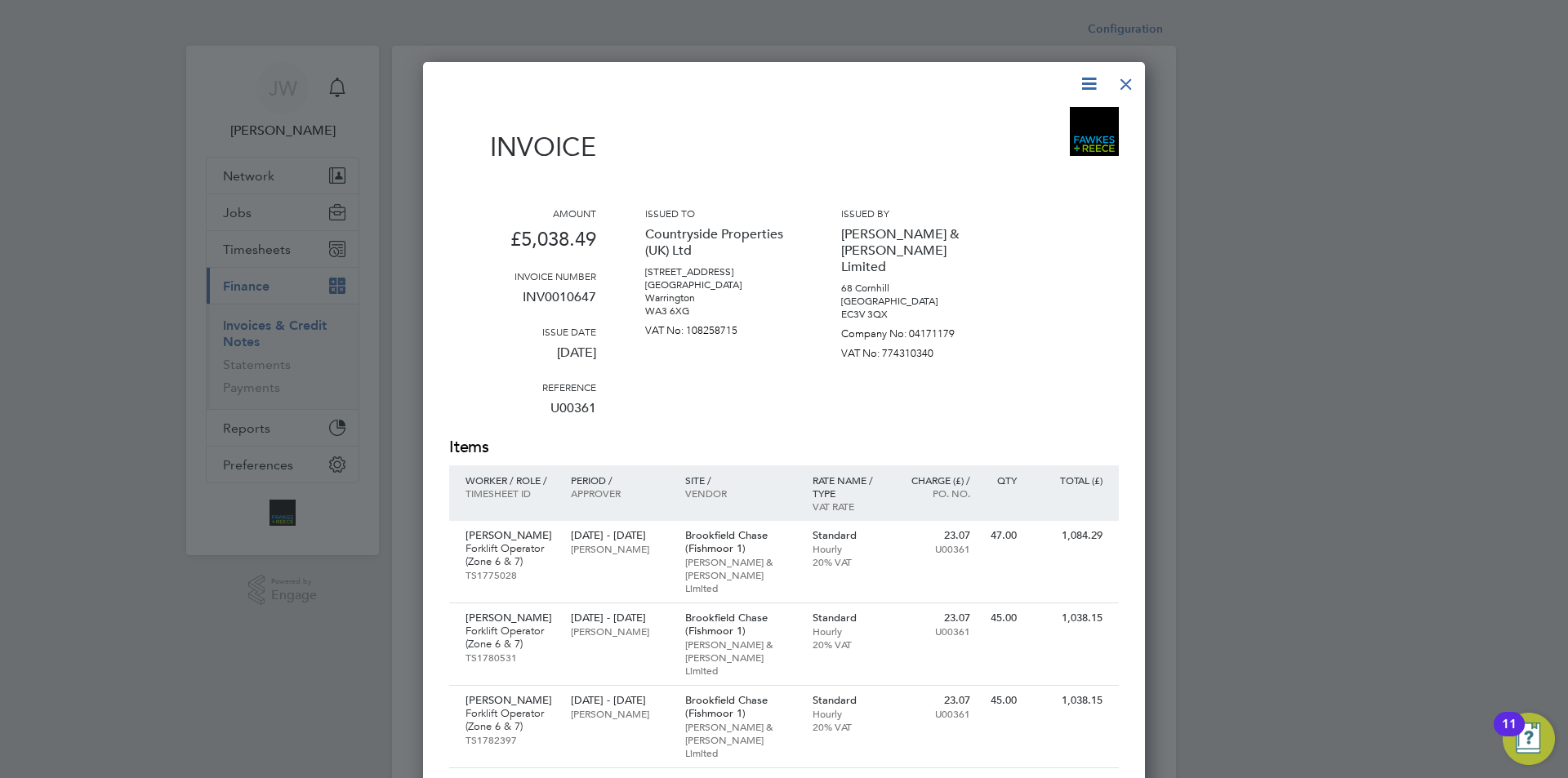
click at [1091, 81] on icon at bounding box center [1089, 84] width 21 height 21
click at [1006, 129] on li "Download Invoice" at bounding box center [1039, 122] width 112 height 23
click at [1133, 75] on div at bounding box center [1126, 80] width 29 height 29
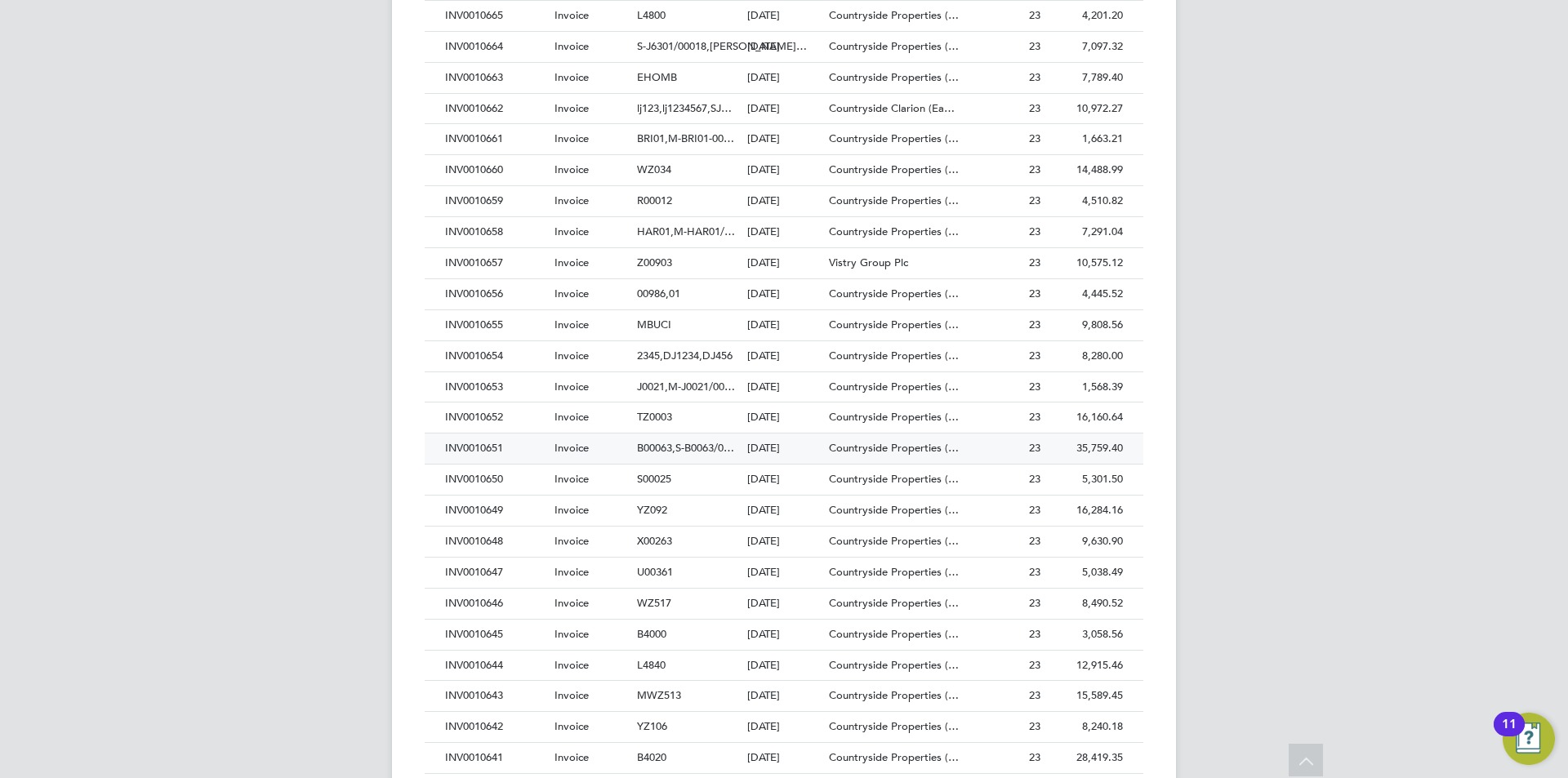
scroll to position [2041, 0]
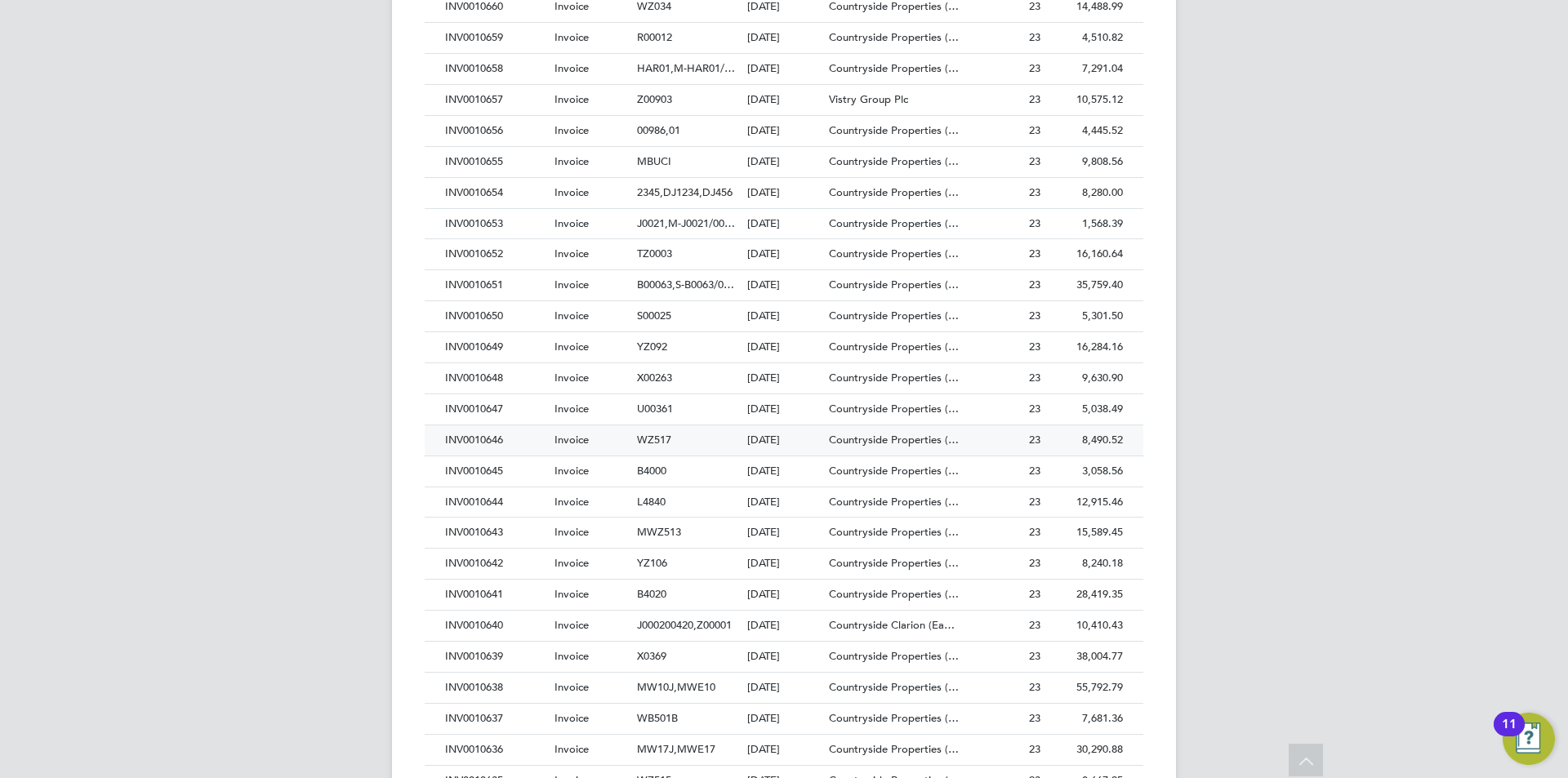
click at [461, 442] on div "INV0010646" at bounding box center [496, 440] width 110 height 30
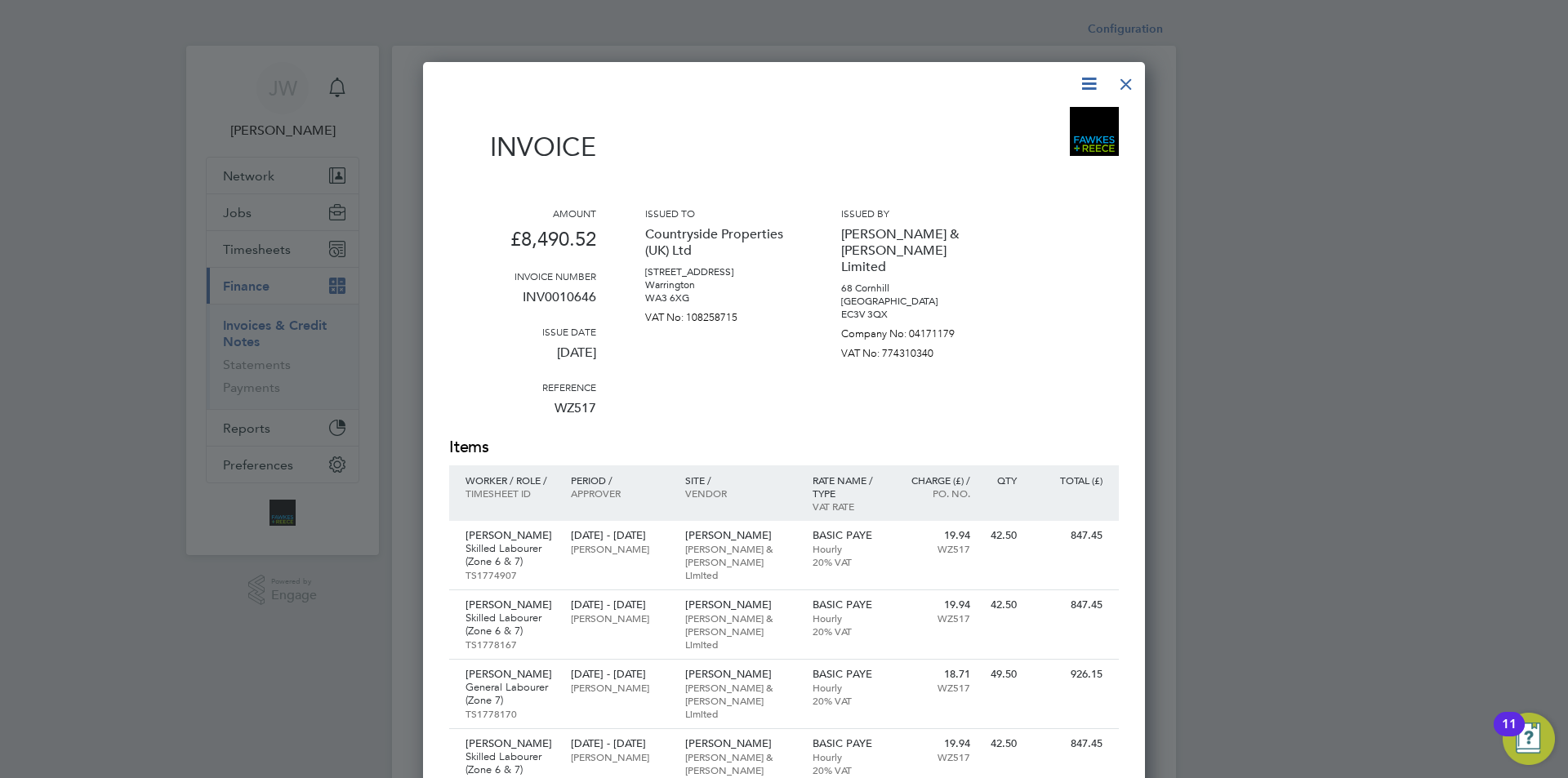
click at [1085, 76] on icon at bounding box center [1089, 84] width 21 height 21
click at [1041, 130] on li "Download Invoice" at bounding box center [1039, 122] width 112 height 23
click at [1123, 86] on div at bounding box center [1126, 80] width 29 height 29
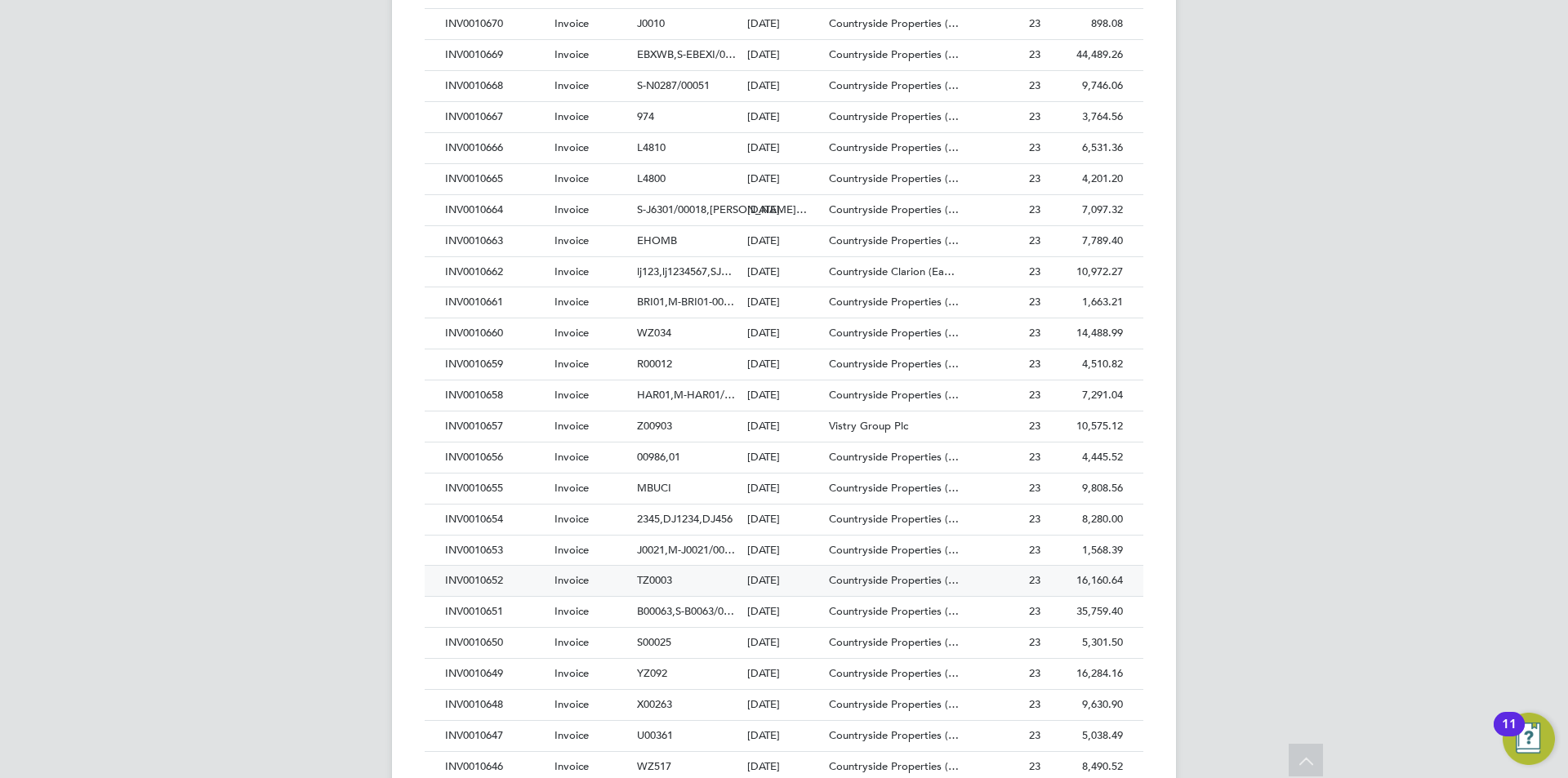
scroll to position [1878, 0]
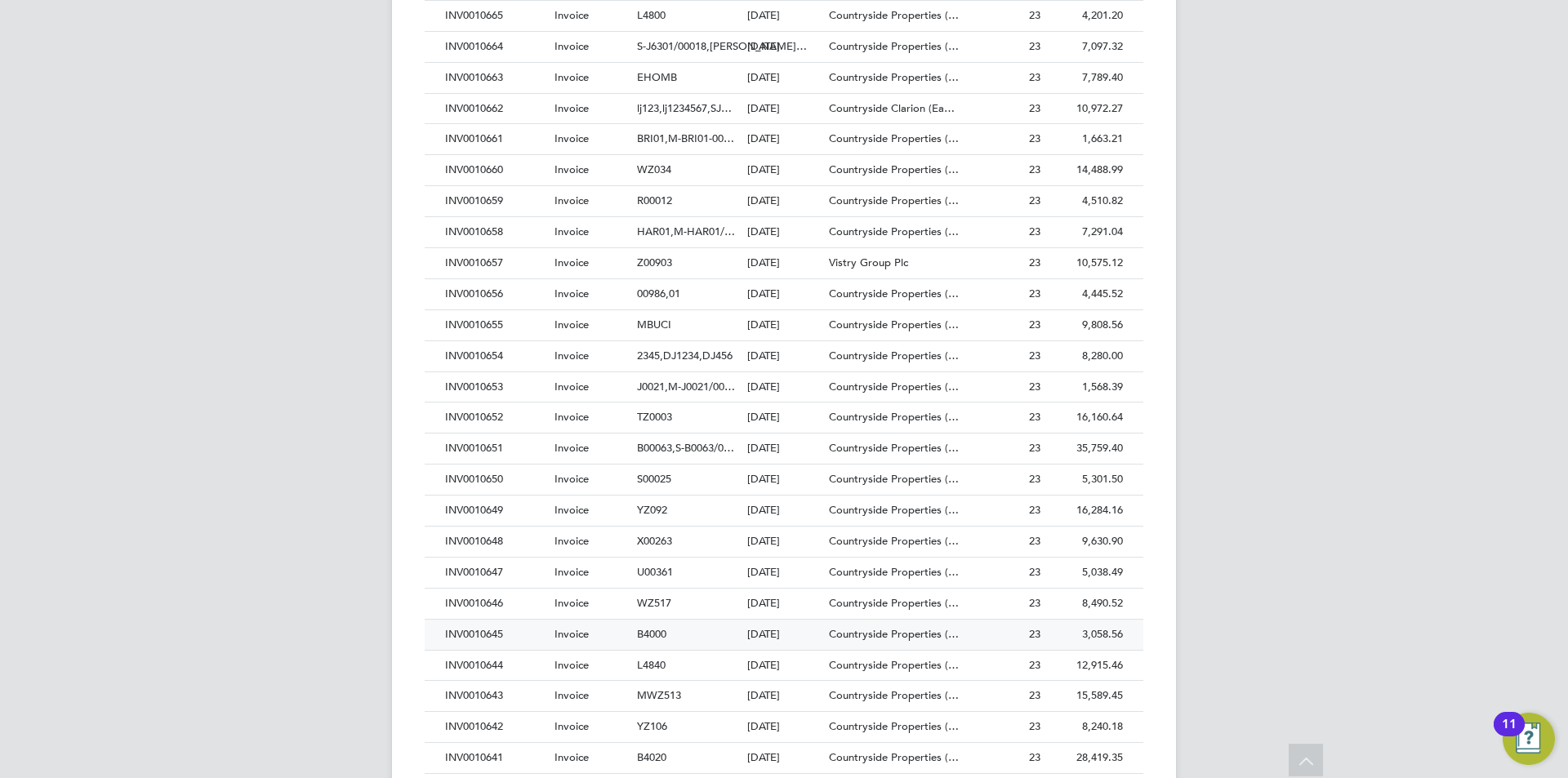
click at [481, 635] on div "INV0010645" at bounding box center [496, 634] width 110 height 30
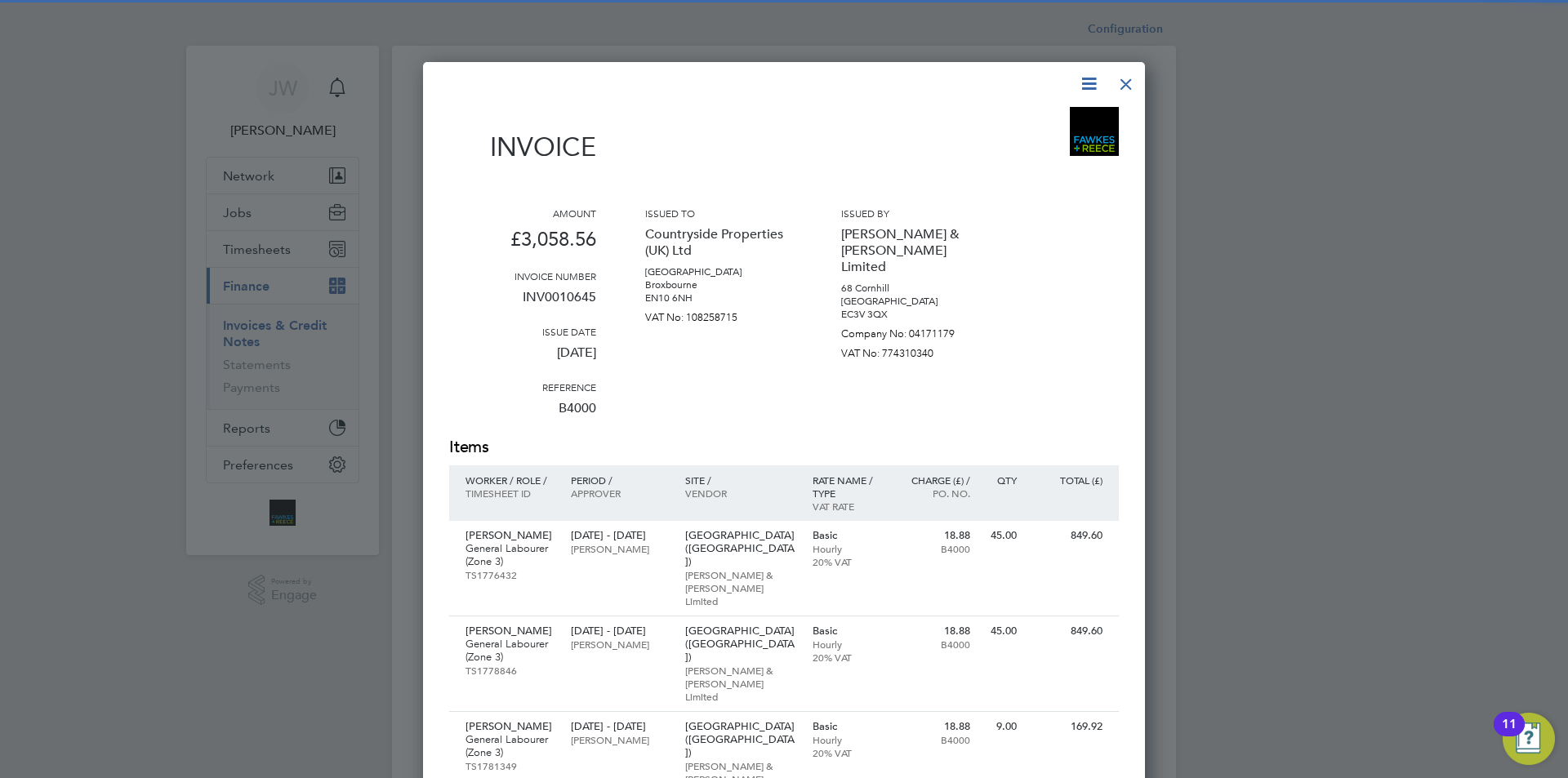
scroll to position [1129, 723]
click at [1356, 354] on div at bounding box center [784, 389] width 1568 height 778
